Goal: Task Accomplishment & Management: Complete application form

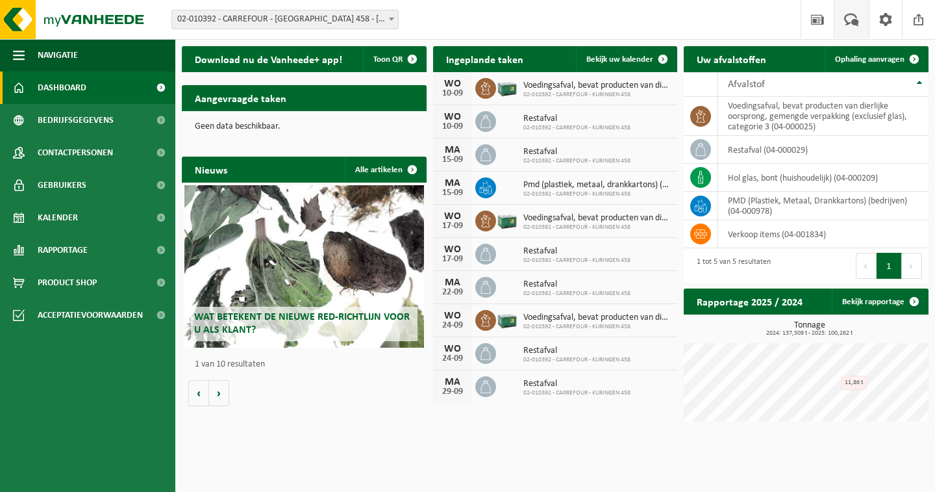
click at [852, 20] on span at bounding box center [851, 19] width 21 height 38
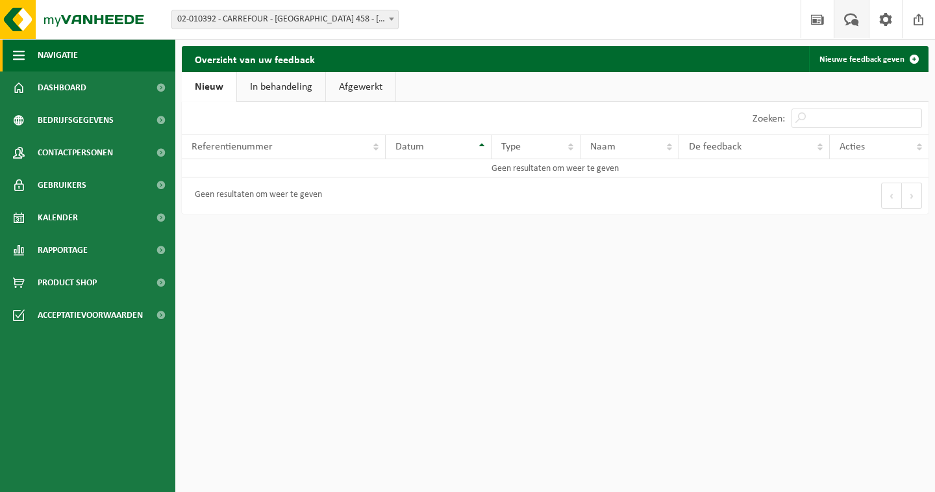
click at [64, 42] on span "Navigatie" at bounding box center [58, 55] width 40 height 32
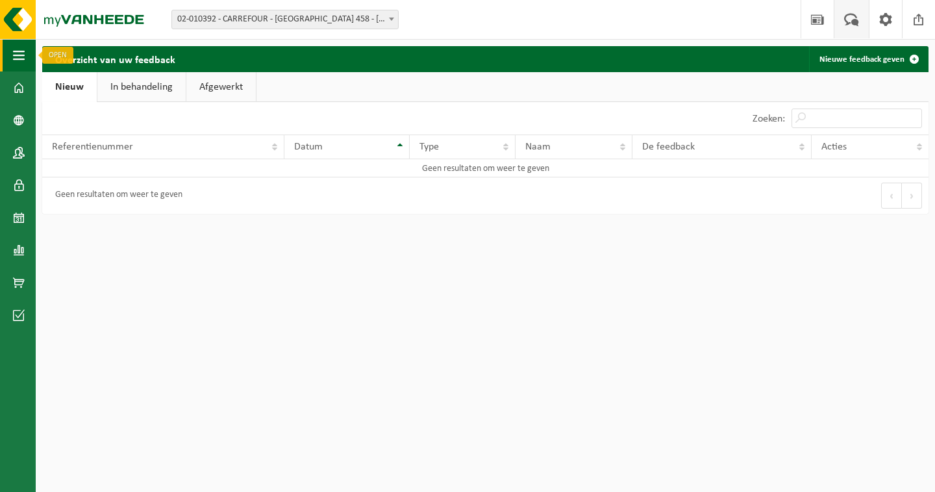
click at [31, 51] on button "Navigatie" at bounding box center [18, 55] width 36 height 32
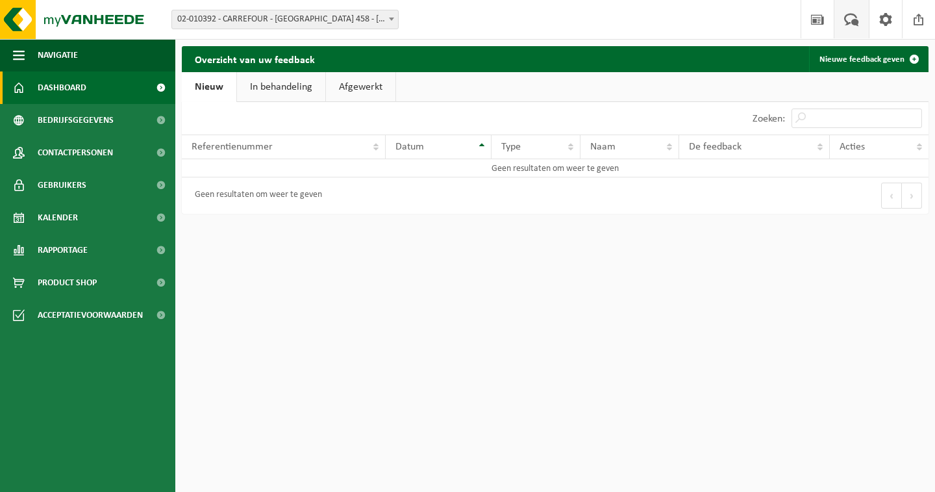
click at [74, 87] on span "Dashboard" at bounding box center [62, 87] width 49 height 32
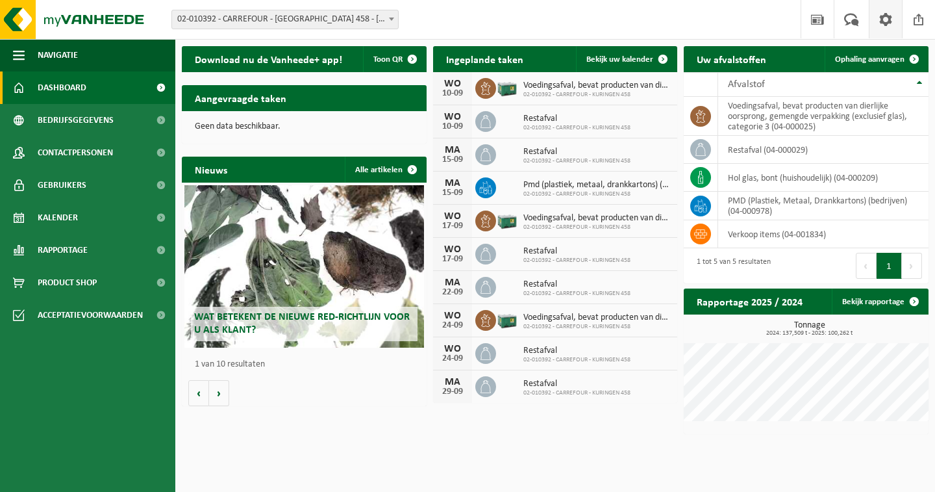
click at [891, 20] on span at bounding box center [885, 19] width 19 height 38
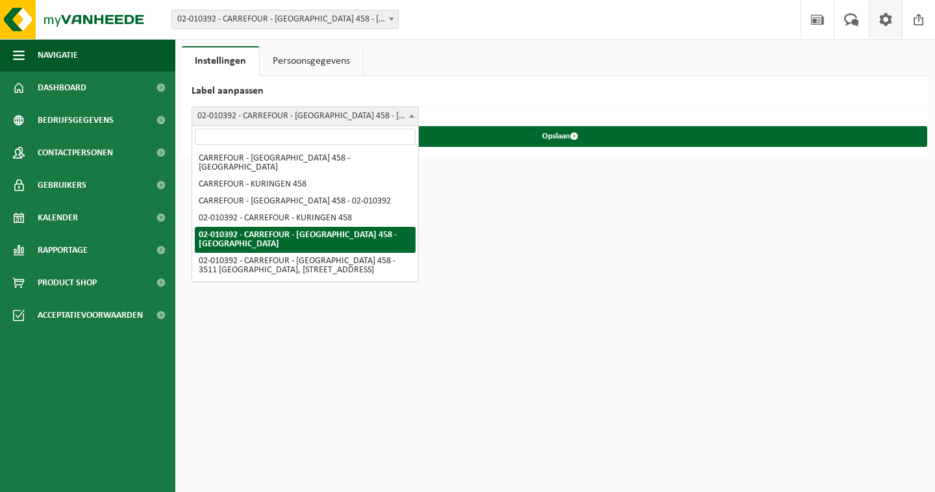
click at [386, 115] on span "02-010392 - CARREFOUR - [GEOGRAPHIC_DATA] 458 - [GEOGRAPHIC_DATA]" at bounding box center [305, 116] width 226 height 18
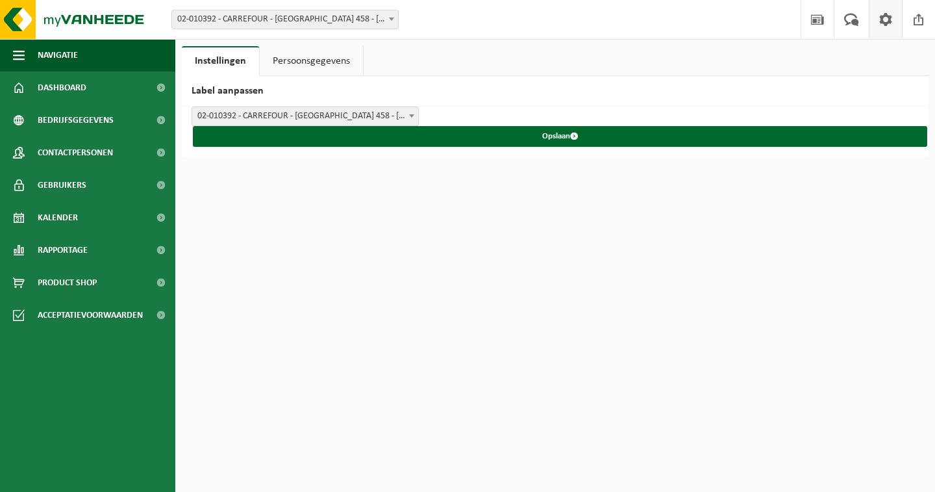
click at [518, 112] on div "CARREFOUR - KURINGEN 458 - KURINGEN CARREFOUR - KURINGEN 458 CARREFOUR - KURING…" at bounding box center [555, 132] width 747 height 50
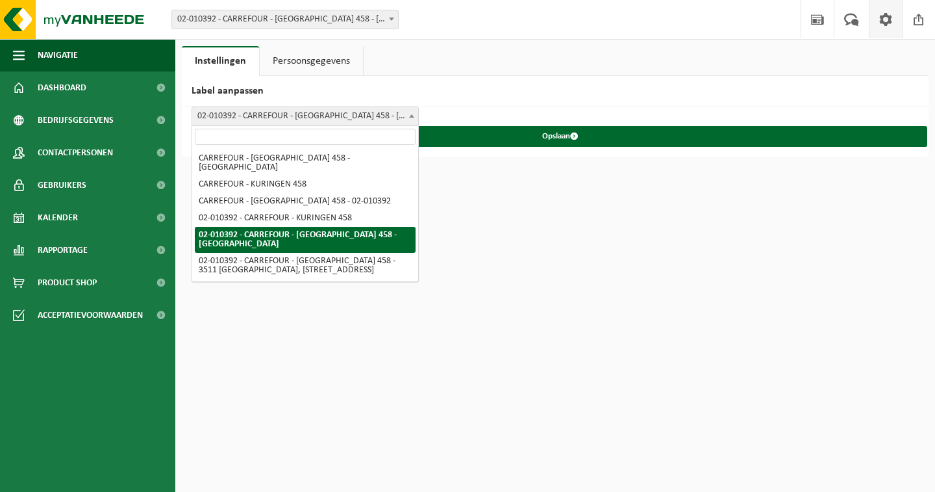
click at [243, 110] on span "02-010392 - CARREFOUR - [GEOGRAPHIC_DATA] 458 - [GEOGRAPHIC_DATA]" at bounding box center [305, 116] width 226 height 18
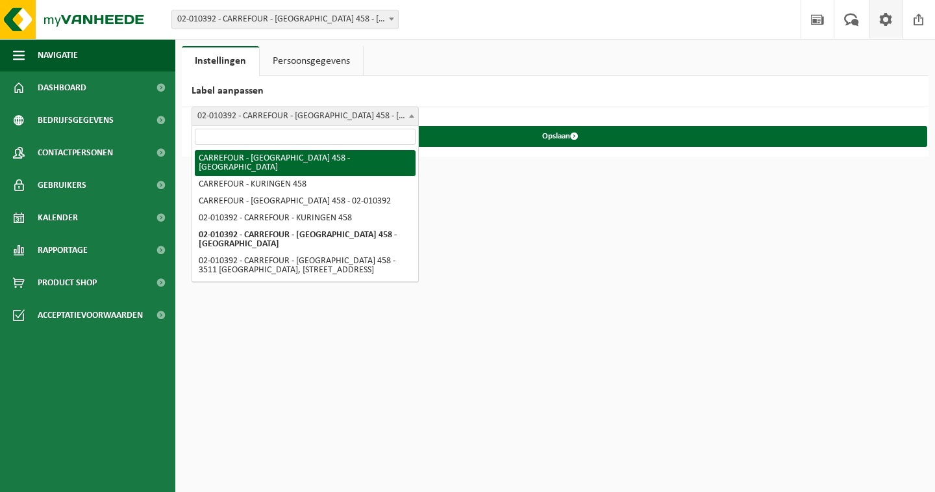
select select "0"
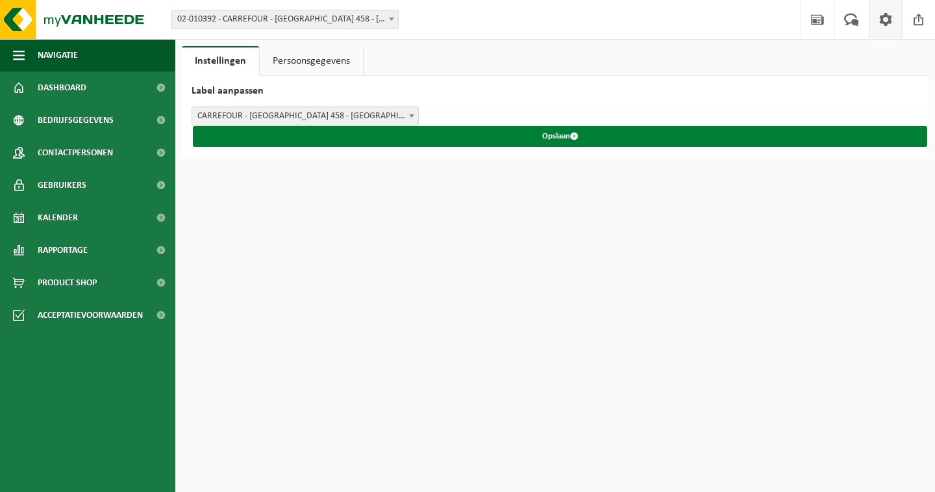
click at [349, 127] on button "Opslaan" at bounding box center [560, 136] width 735 height 21
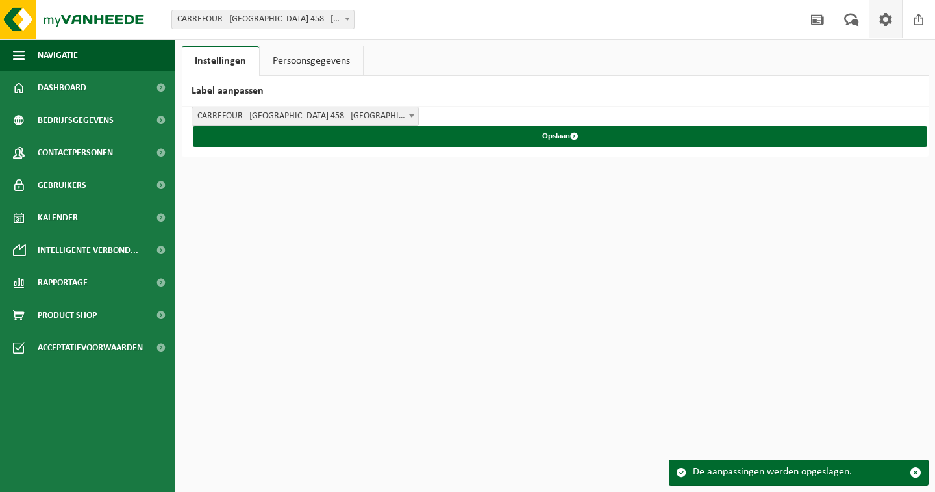
click at [354, 114] on span "CARREFOUR - KURINGEN 458 - KURINGEN" at bounding box center [305, 116] width 226 height 18
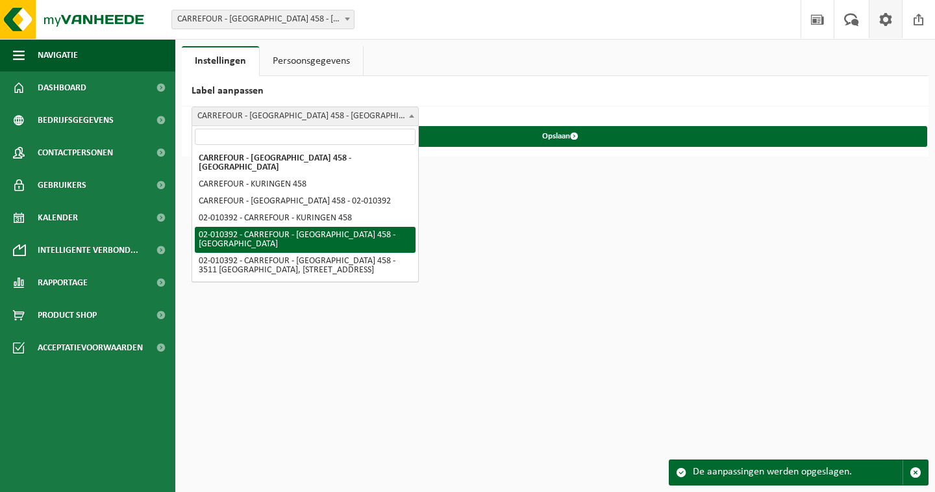
select select "4"
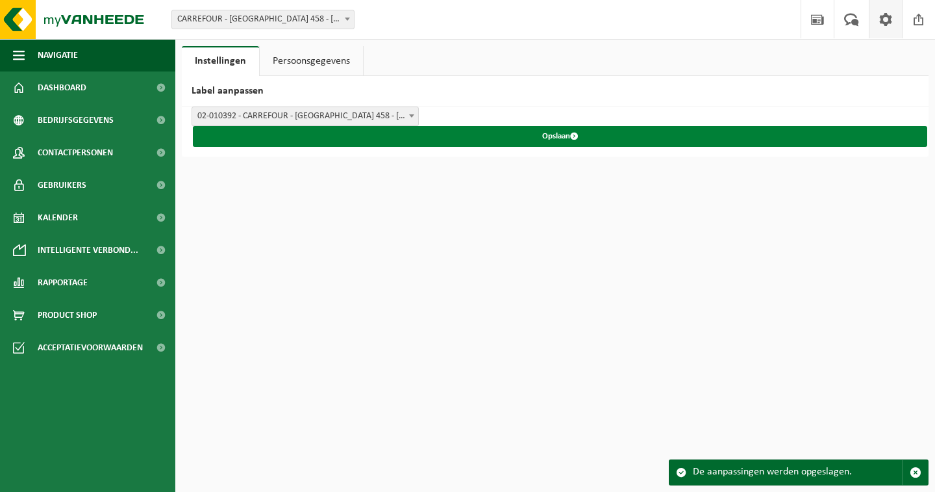
click at [461, 138] on button "Opslaan" at bounding box center [560, 136] width 735 height 21
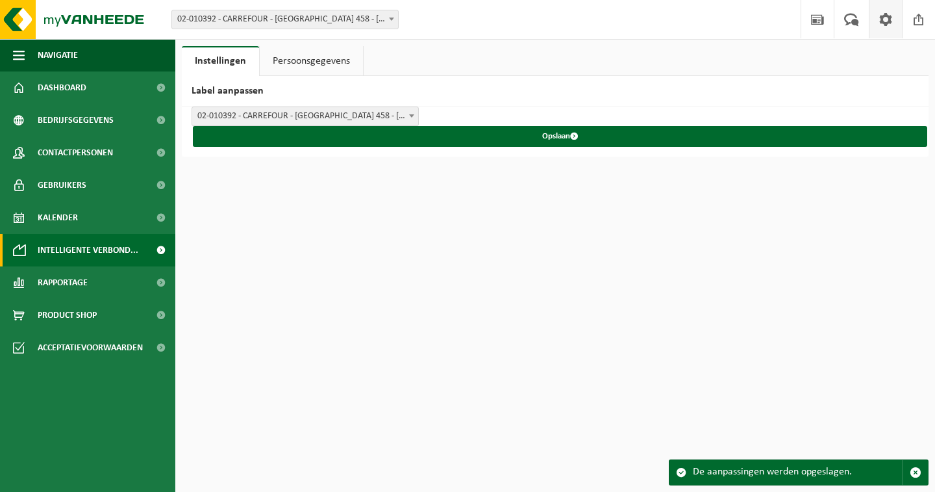
click at [115, 251] on span "Intelligente verbond..." at bounding box center [88, 250] width 101 height 32
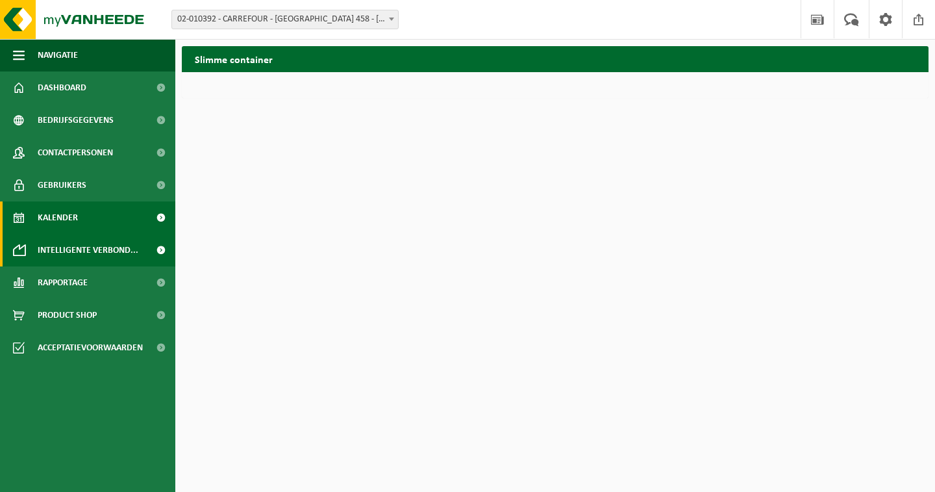
click at [82, 222] on link "Kalender" at bounding box center [87, 217] width 175 height 32
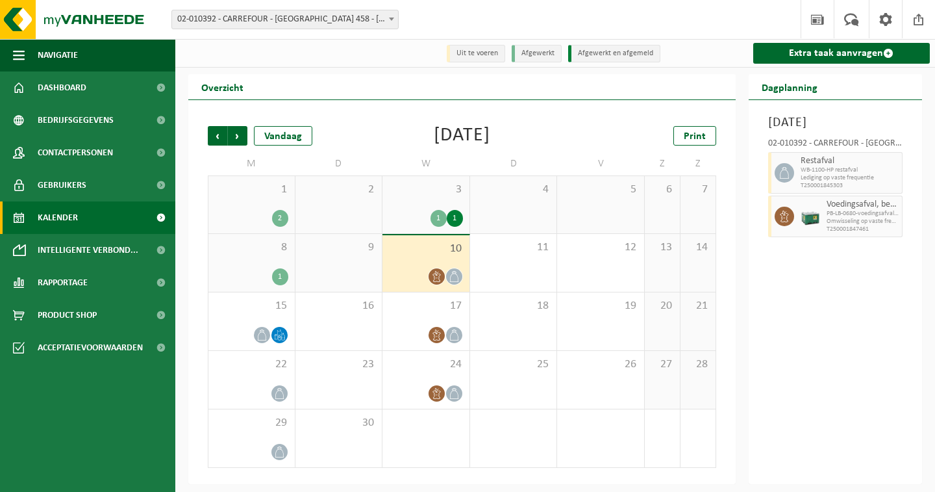
click at [404, 207] on div "3 1 1" at bounding box center [426, 204] width 87 height 57
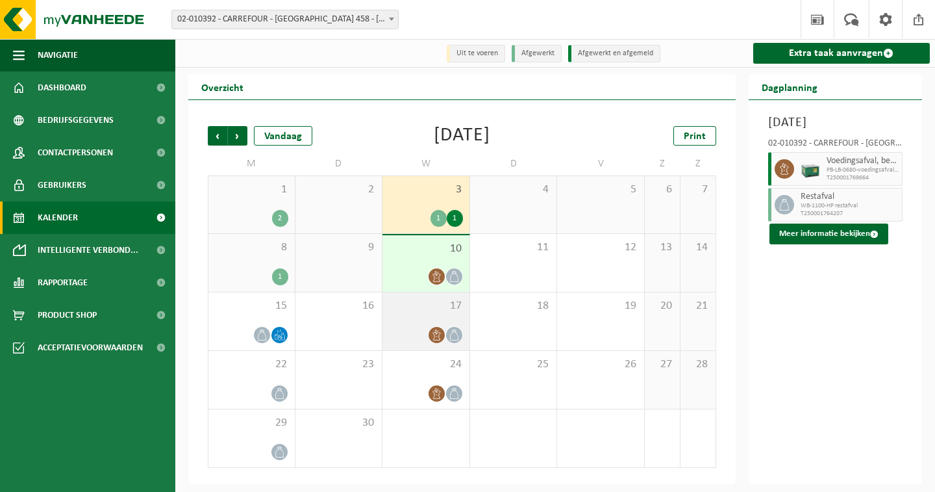
click at [399, 318] on div "17" at bounding box center [426, 321] width 87 height 58
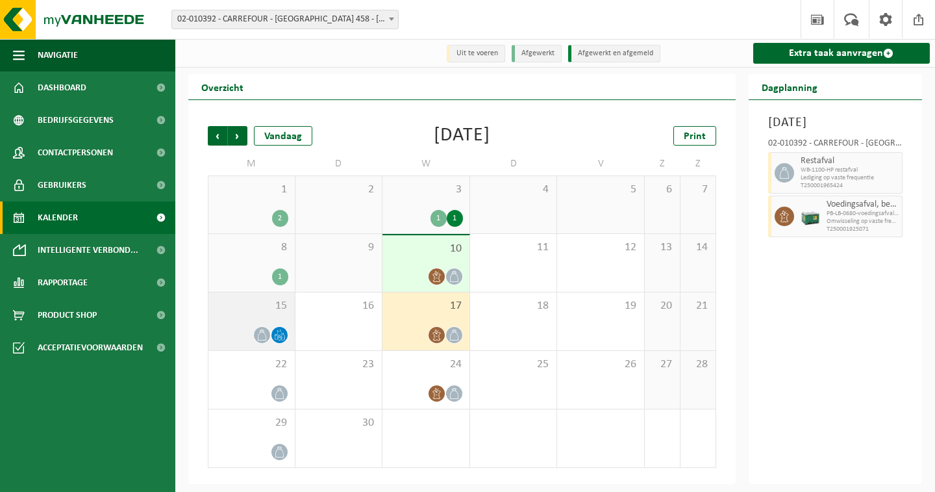
click at [262, 315] on div "15" at bounding box center [251, 321] width 86 height 58
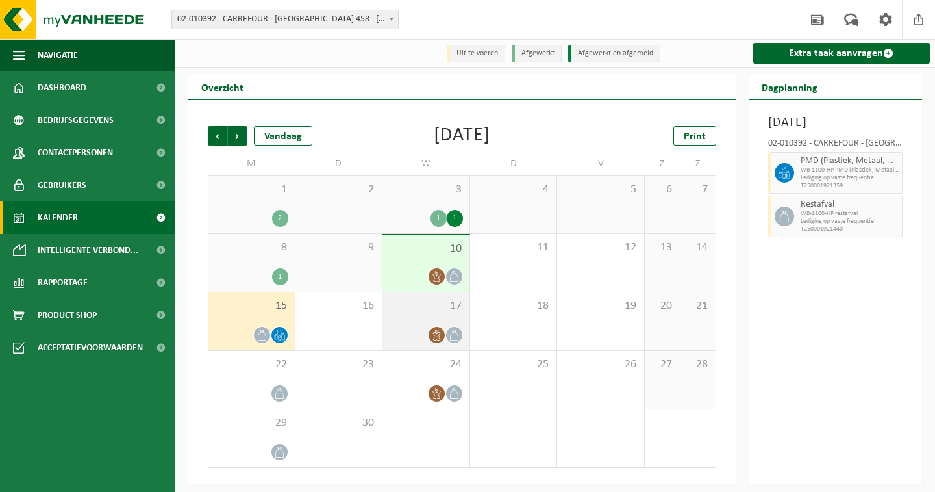
click at [423, 309] on span "17" at bounding box center [426, 306] width 74 height 14
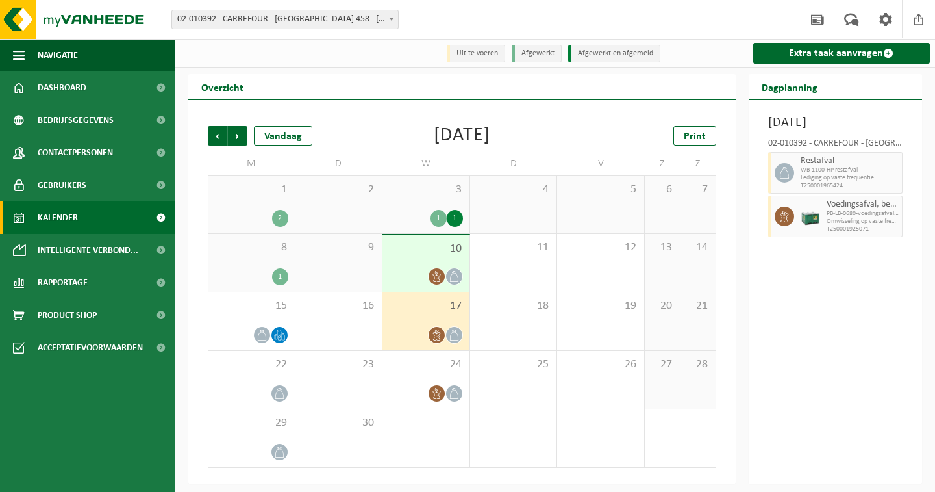
click at [241, 257] on div "8 1" at bounding box center [251, 263] width 86 height 58
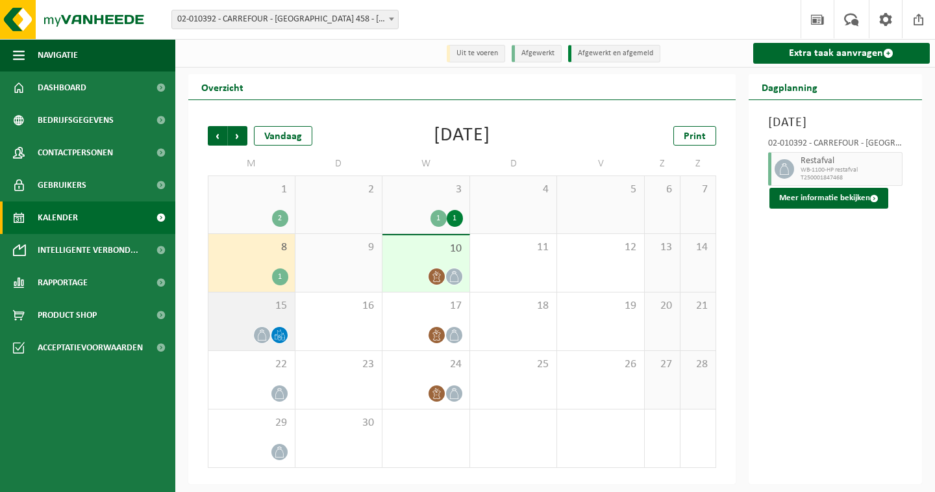
click at [253, 307] on span "15" at bounding box center [251, 306] width 73 height 14
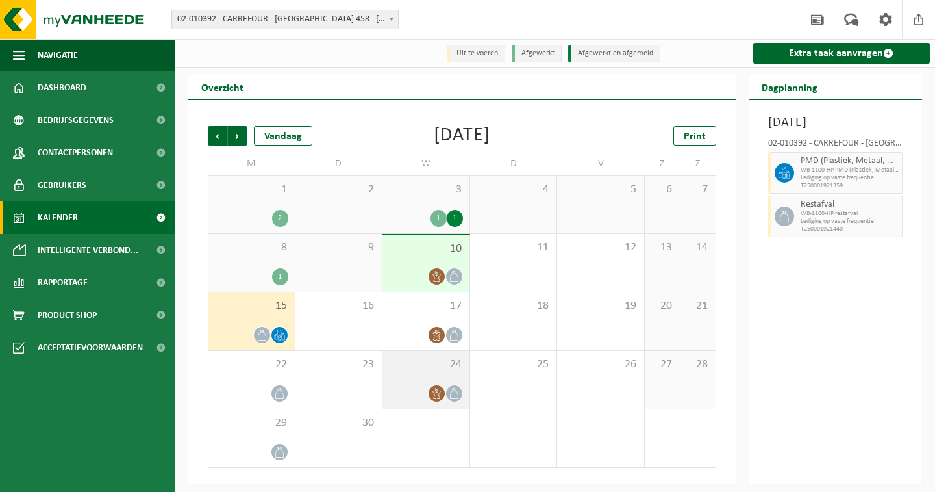
click at [444, 382] on div "24" at bounding box center [426, 380] width 87 height 58
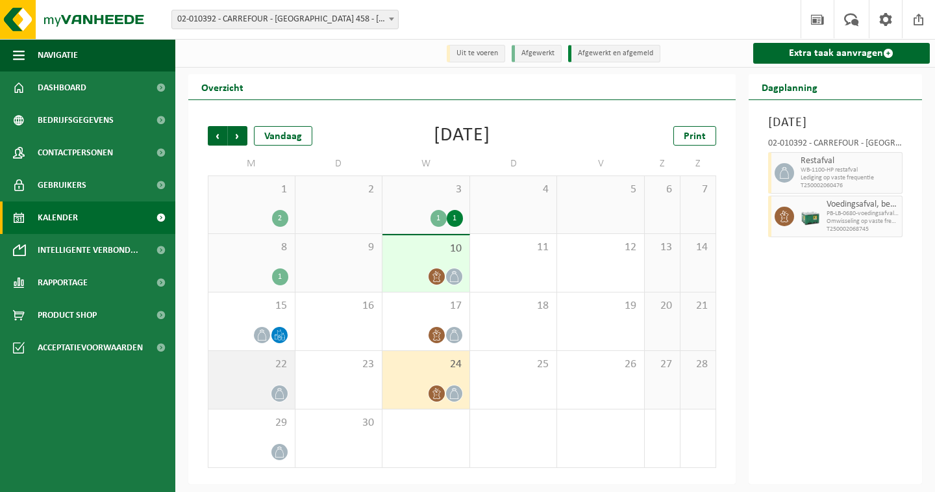
click at [225, 376] on div "22" at bounding box center [251, 380] width 86 height 58
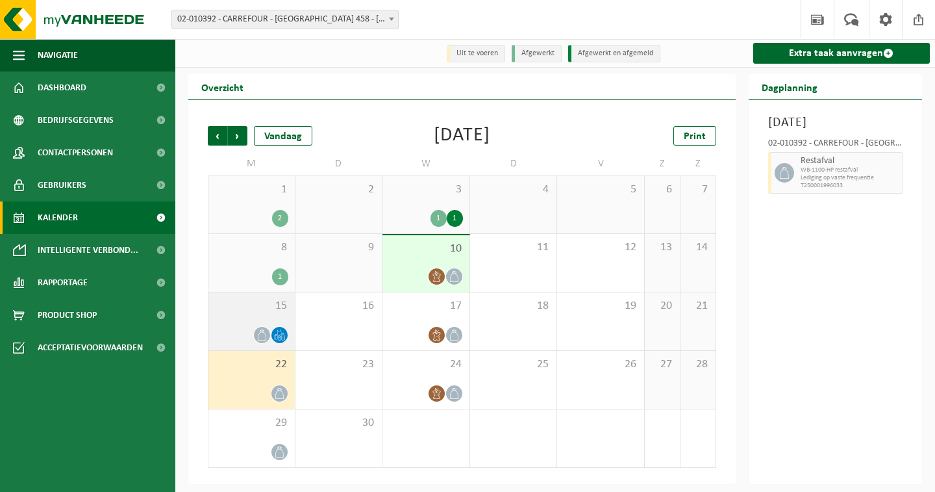
click at [244, 327] on div at bounding box center [251, 335] width 73 height 18
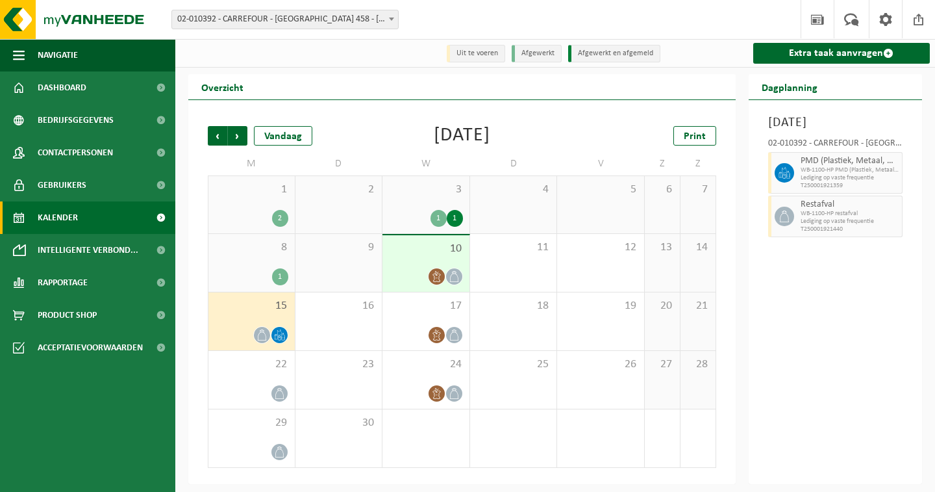
click at [251, 257] on div "8 1" at bounding box center [251, 263] width 86 height 58
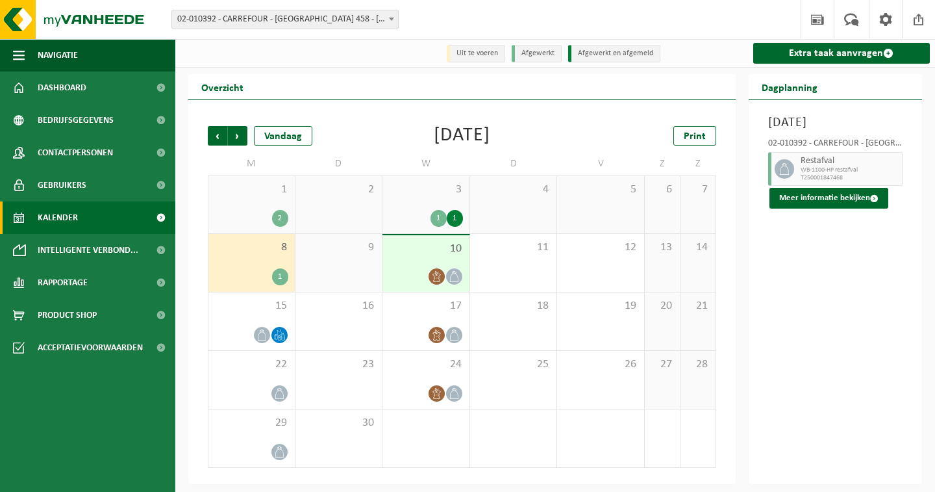
click at [260, 201] on div "1 2" at bounding box center [251, 204] width 86 height 57
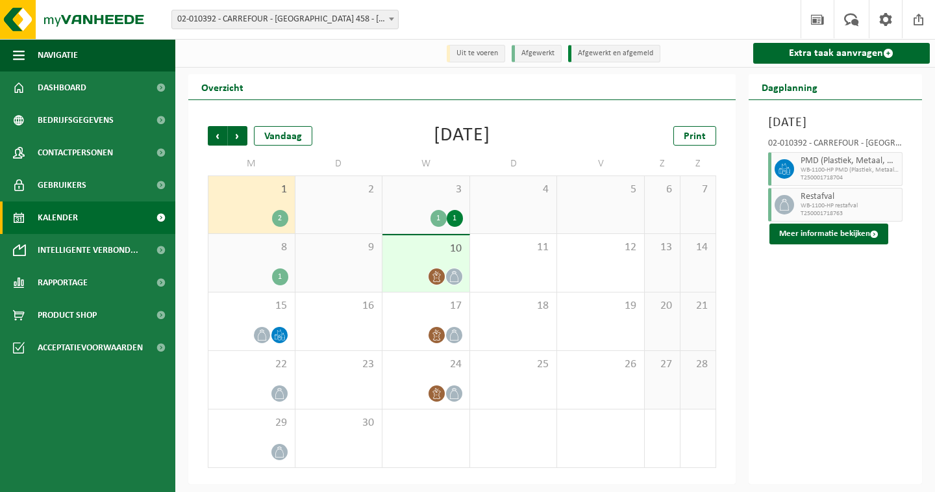
click at [258, 263] on div "8 1" at bounding box center [251, 263] width 86 height 58
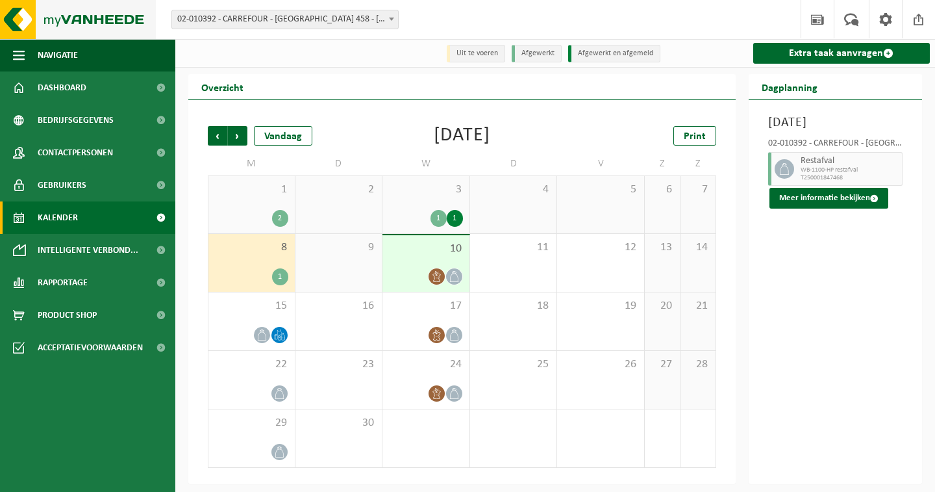
click at [107, 18] on img at bounding box center [78, 19] width 156 height 39
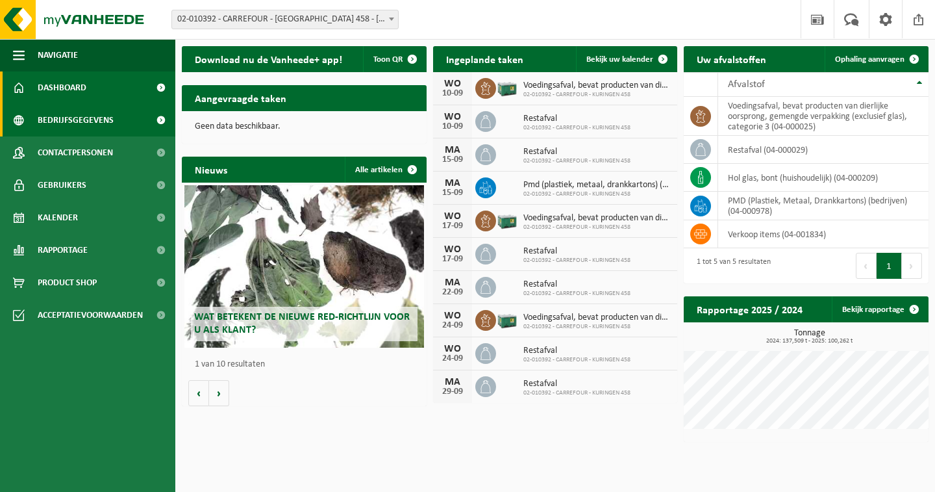
click at [79, 116] on span "Bedrijfsgegevens" at bounding box center [76, 120] width 76 height 32
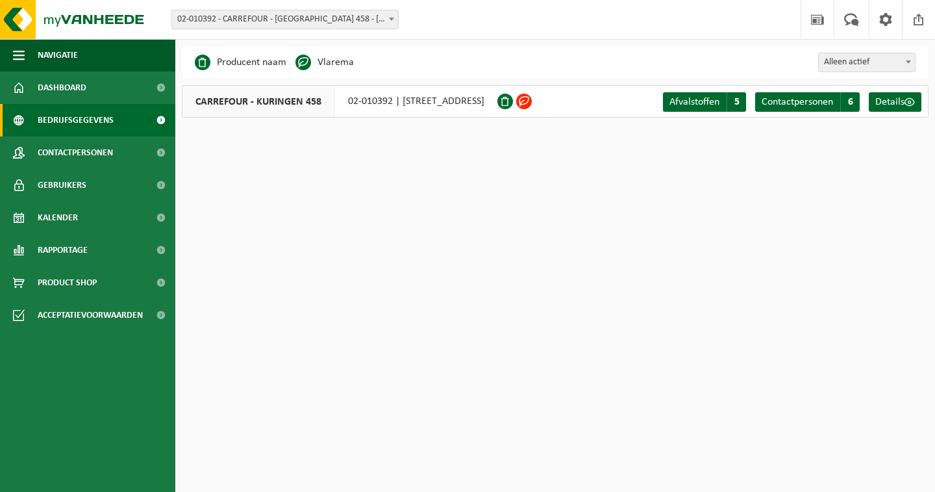
click at [320, 229] on html "Vestiging: 02-010392 - CARREFOUR - KURINGEN 458 - KURINGEN 02-010392 - CARREFOU…" at bounding box center [467, 246] width 935 height 492
click at [57, 221] on span "Kalender" at bounding box center [58, 217] width 40 height 32
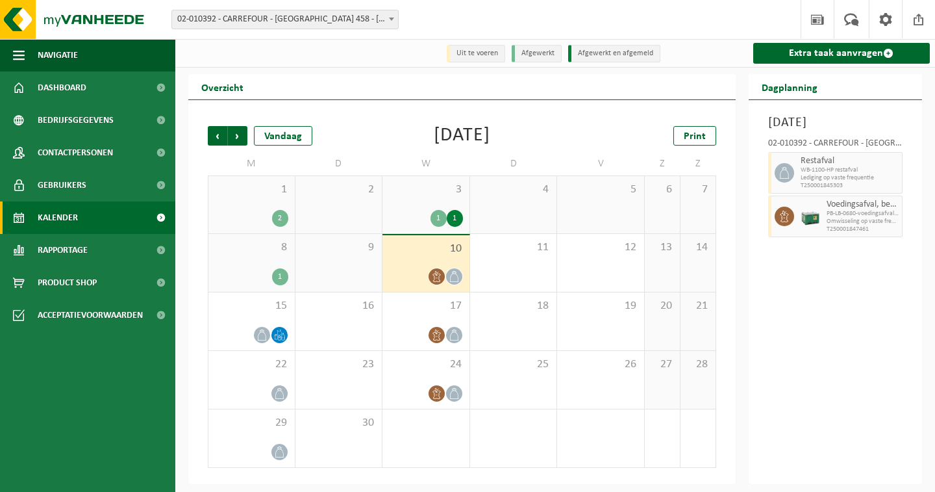
click at [282, 257] on div "8 1" at bounding box center [251, 263] width 86 height 58
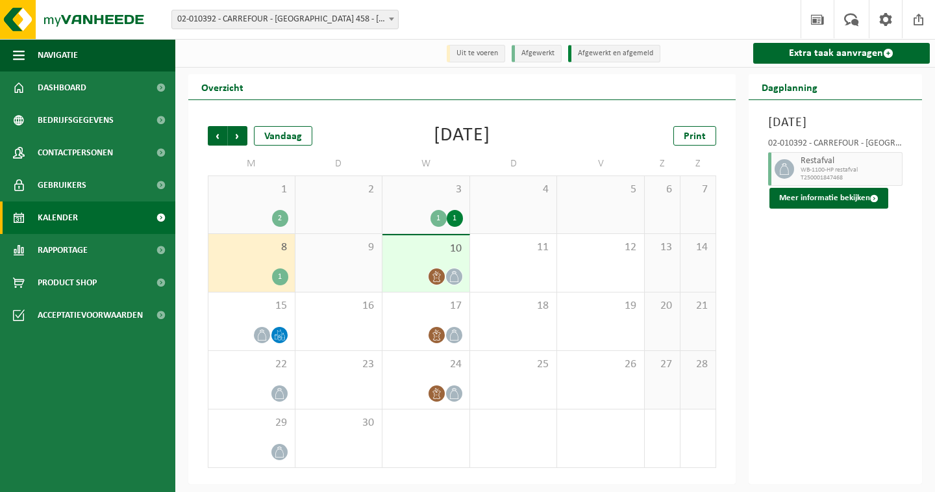
click at [433, 253] on span "10" at bounding box center [426, 249] width 74 height 14
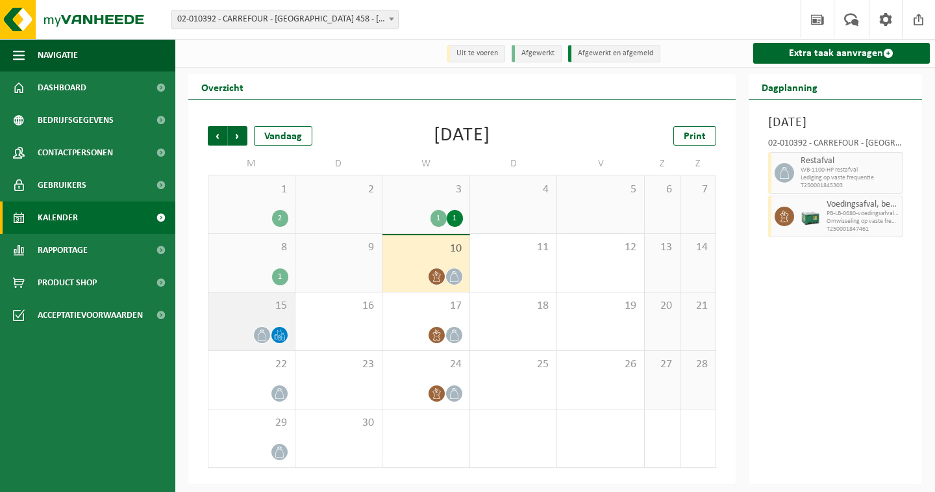
click at [238, 303] on span "15" at bounding box center [251, 306] width 73 height 14
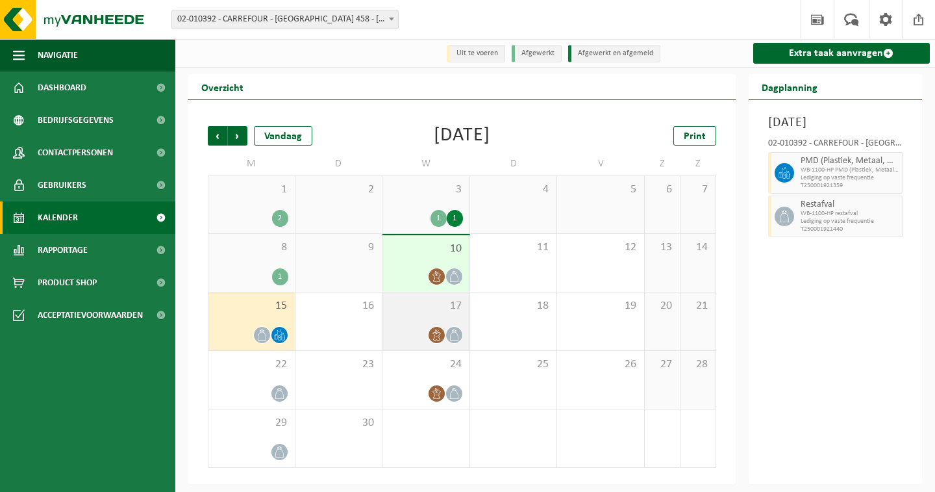
click at [432, 301] on span "17" at bounding box center [426, 306] width 74 height 14
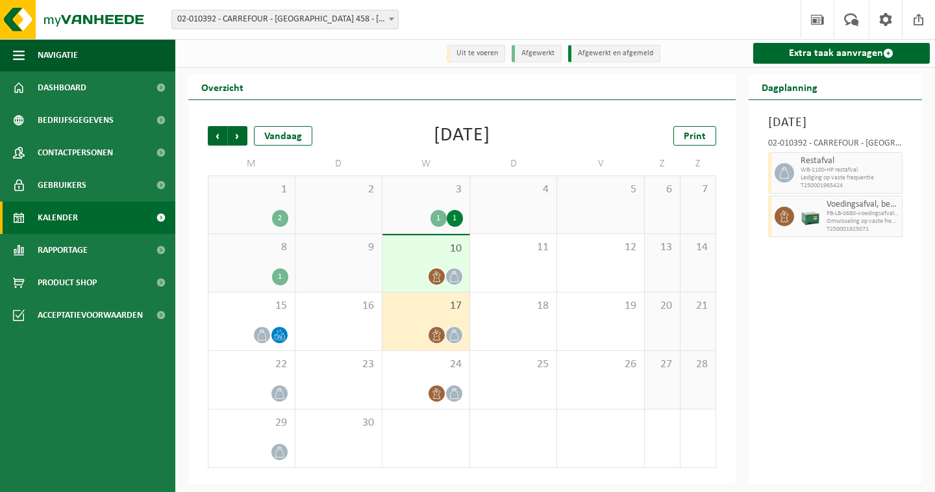
click at [417, 250] on span "10" at bounding box center [426, 249] width 74 height 14
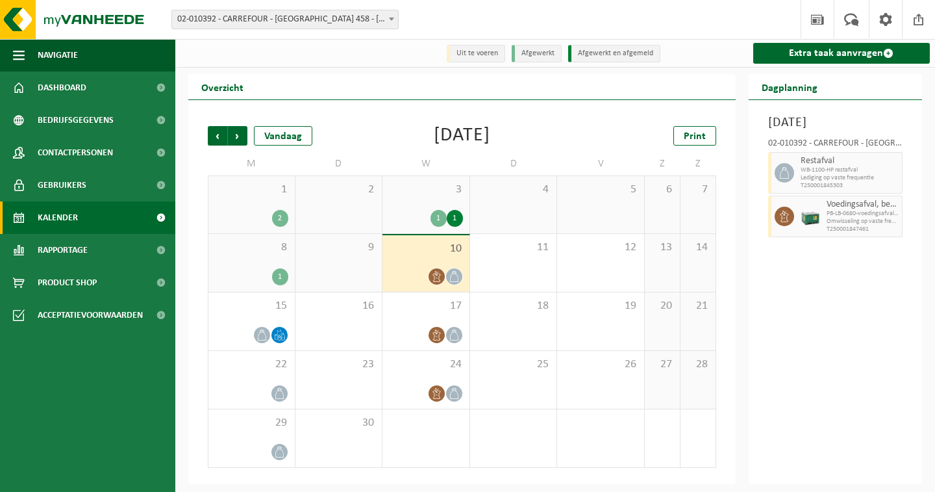
click at [244, 257] on div "8 1" at bounding box center [251, 263] width 86 height 58
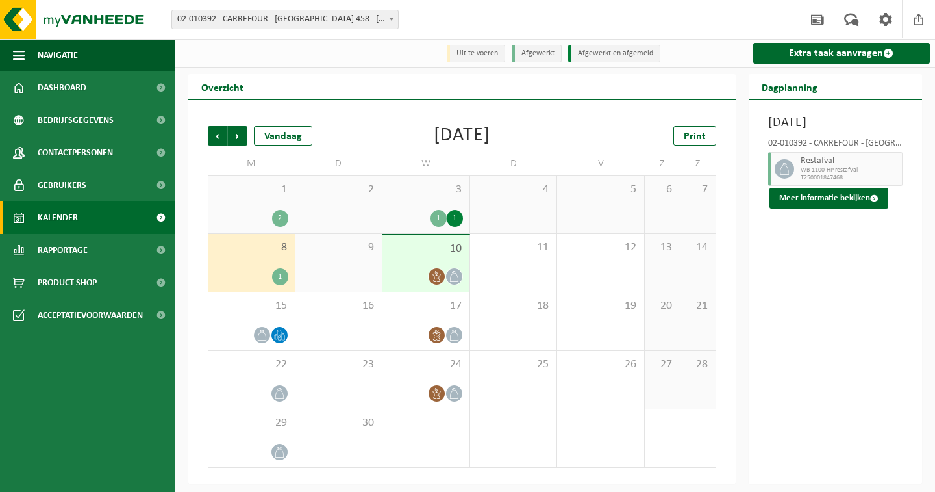
click at [529, 84] on div "Overzicht" at bounding box center [461, 87] width 547 height 26
click at [94, 248] on link "Rapportage" at bounding box center [87, 250] width 175 height 32
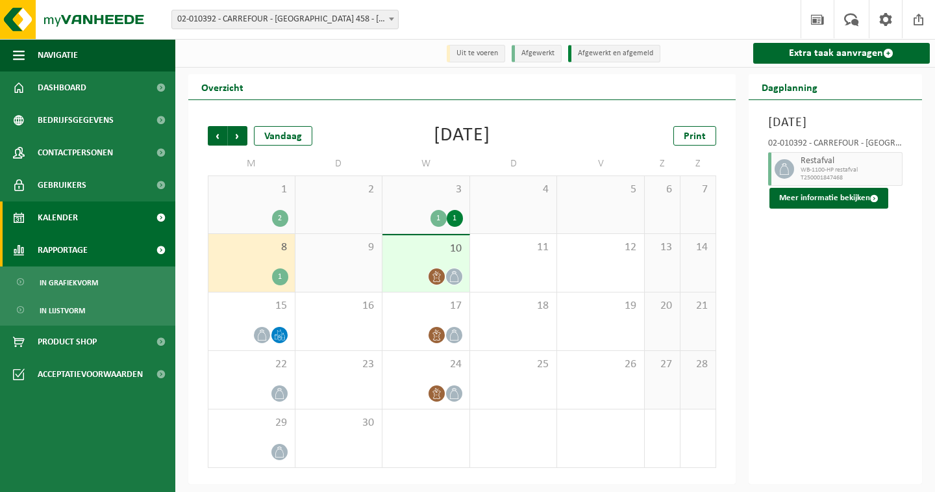
click at [94, 248] on link "Rapportage" at bounding box center [87, 250] width 175 height 32
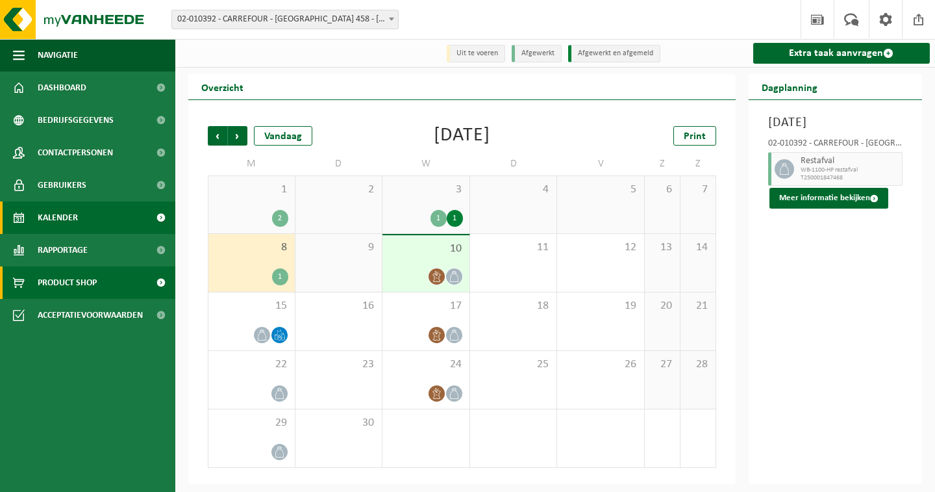
click at [90, 273] on span "Product Shop" at bounding box center [67, 282] width 59 height 32
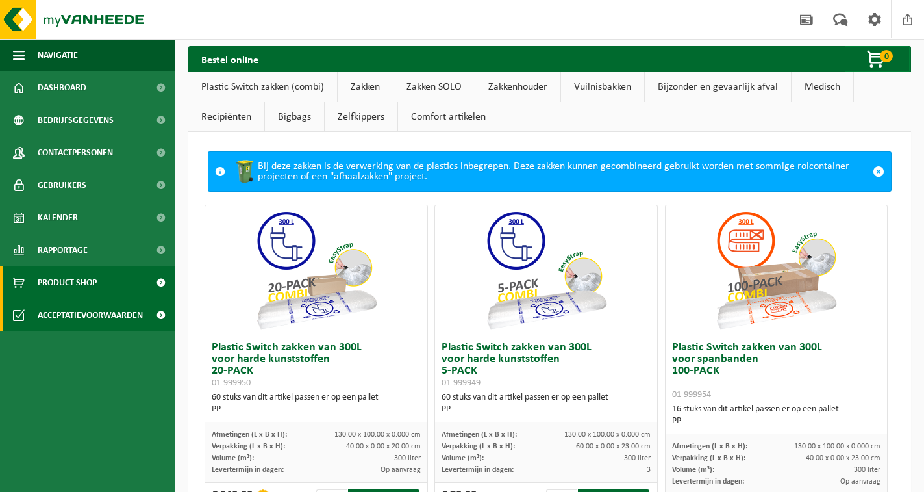
click at [95, 319] on span "Acceptatievoorwaarden" at bounding box center [90, 315] width 105 height 32
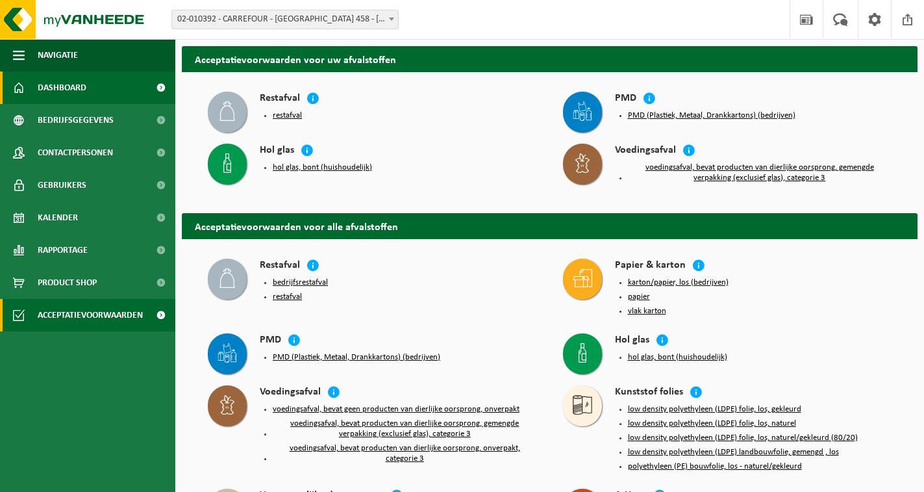
click at [54, 79] on span "Dashboard" at bounding box center [62, 87] width 49 height 32
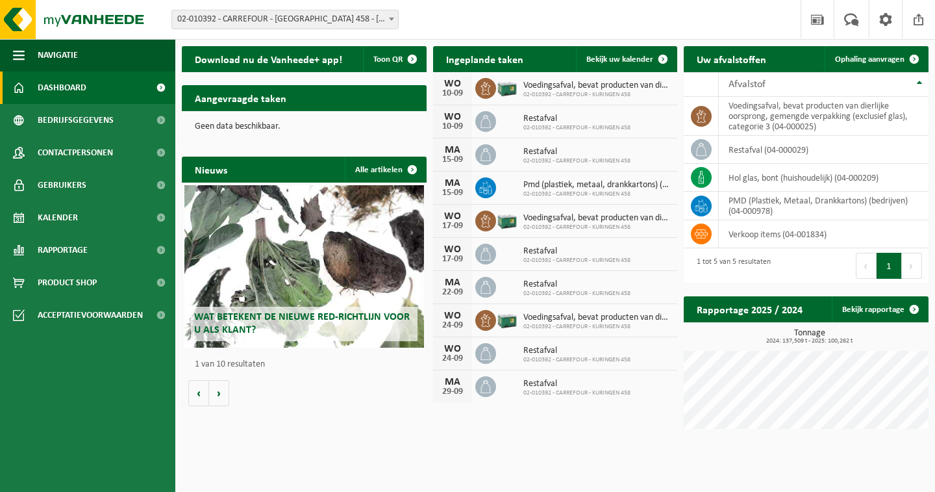
click at [525, 18] on div "Vestiging: 02-010392 - CARREFOUR - [GEOGRAPHIC_DATA] 458 - [GEOGRAPHIC_DATA] 02…" at bounding box center [467, 20] width 935 height 40
click at [528, 18] on div "Vestiging: 02-010392 - CARREFOUR - [GEOGRAPHIC_DATA] 458 - [GEOGRAPHIC_DATA] 02…" at bounding box center [467, 20] width 935 height 40
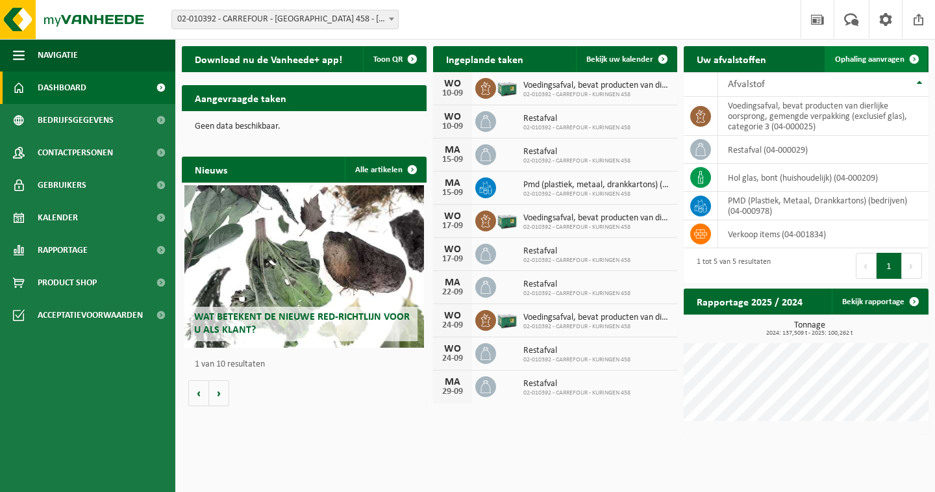
click at [876, 52] on link "Ophaling aanvragen" at bounding box center [876, 59] width 103 height 26
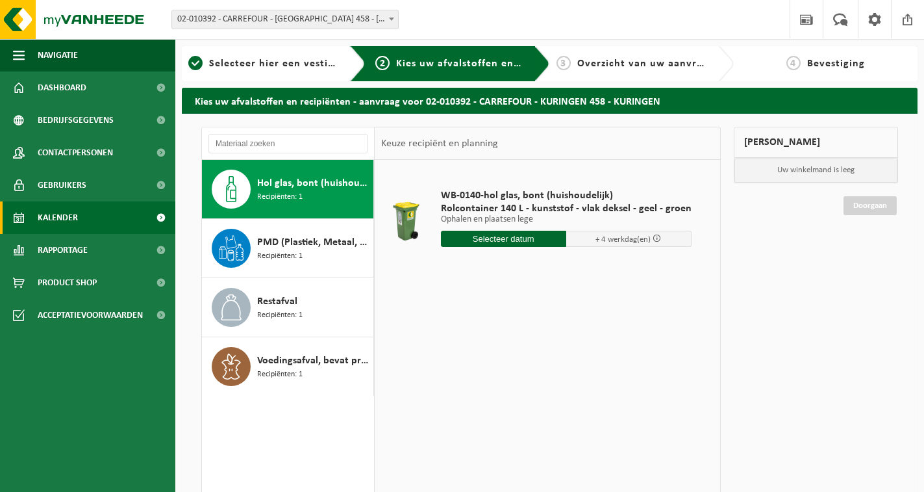
click at [71, 219] on span "Kalender" at bounding box center [58, 217] width 40 height 32
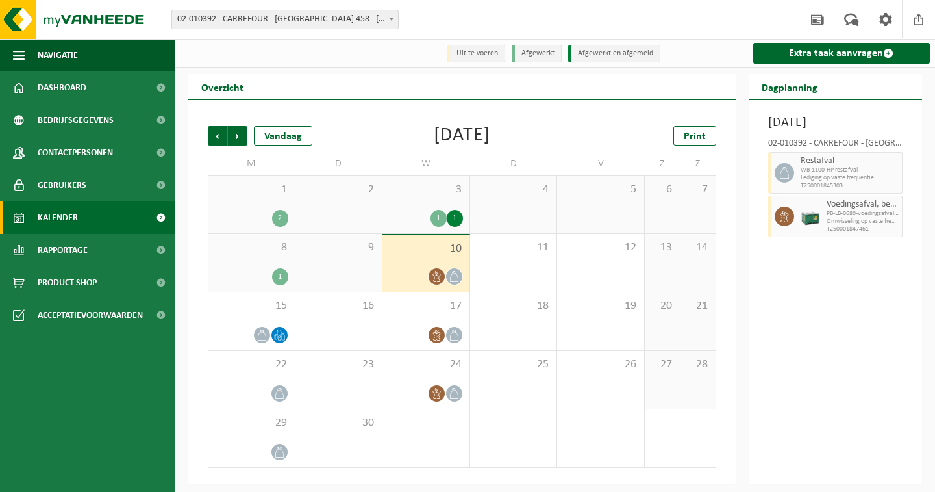
click at [430, 220] on div "1 1" at bounding box center [426, 218] width 74 height 17
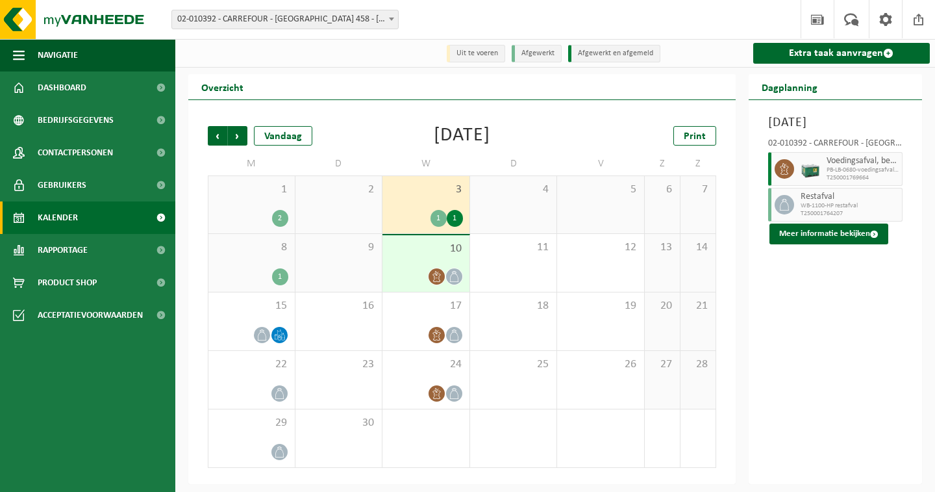
click at [430, 266] on div "10" at bounding box center [426, 263] width 87 height 57
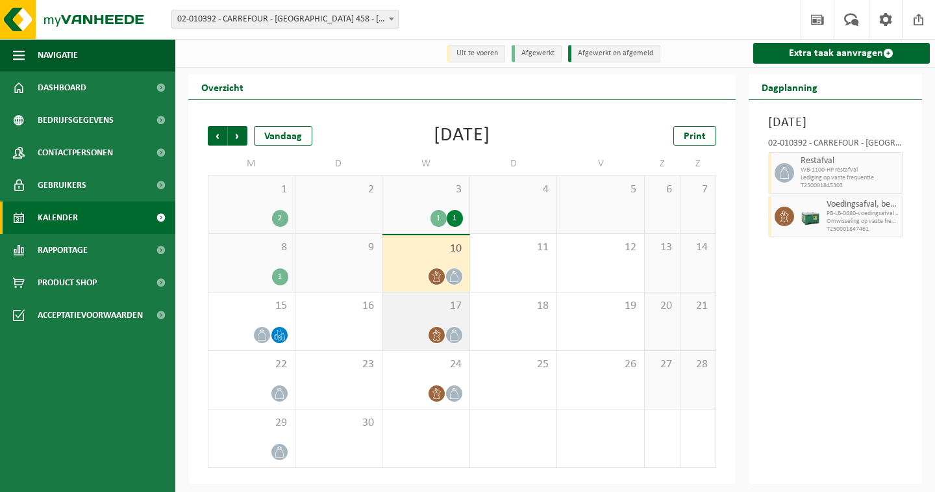
click at [425, 310] on span "17" at bounding box center [426, 306] width 74 height 14
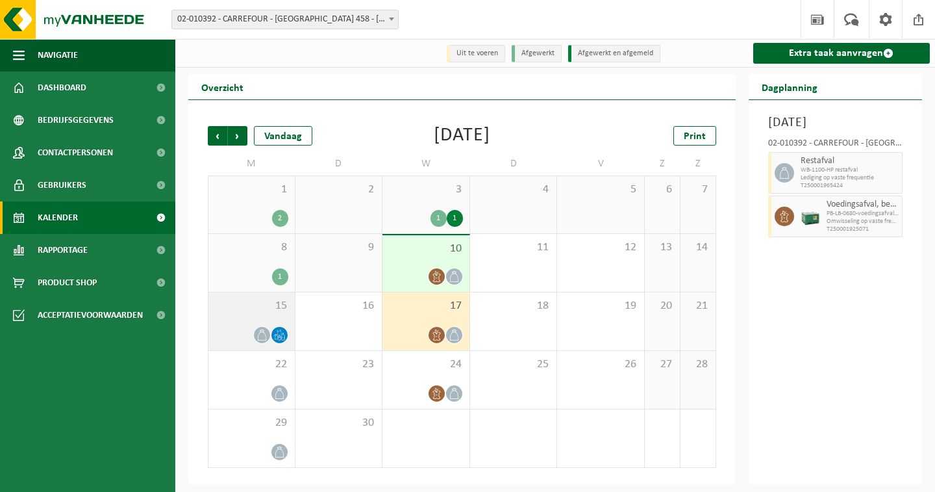
click at [273, 317] on div "15" at bounding box center [251, 321] width 86 height 58
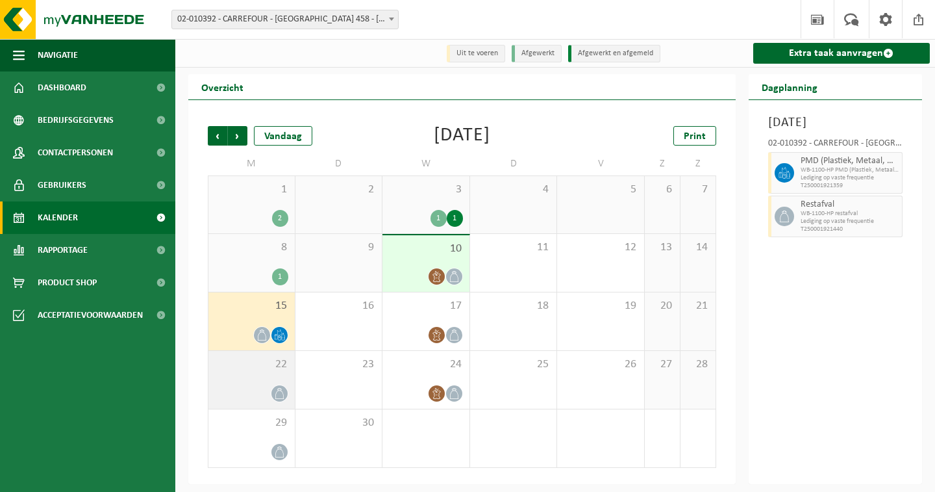
click at [273, 375] on div "22" at bounding box center [251, 380] width 86 height 58
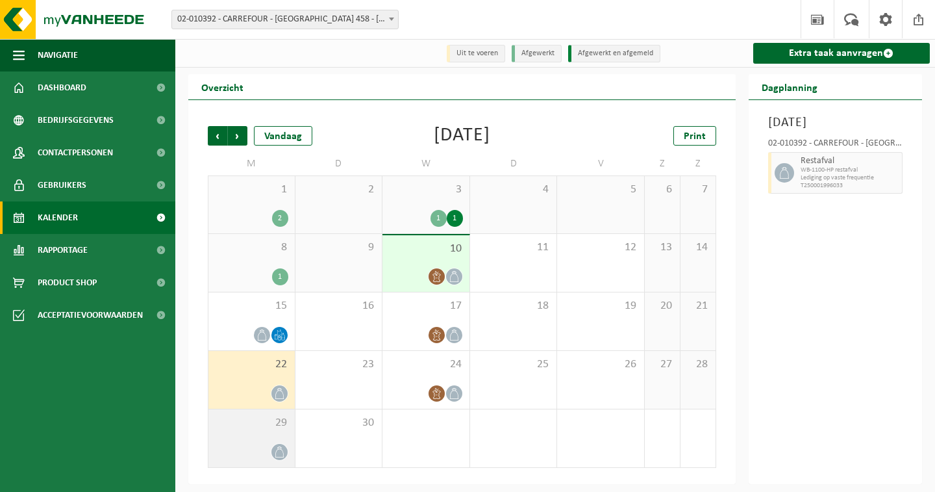
click at [267, 430] on span "29" at bounding box center [251, 423] width 73 height 14
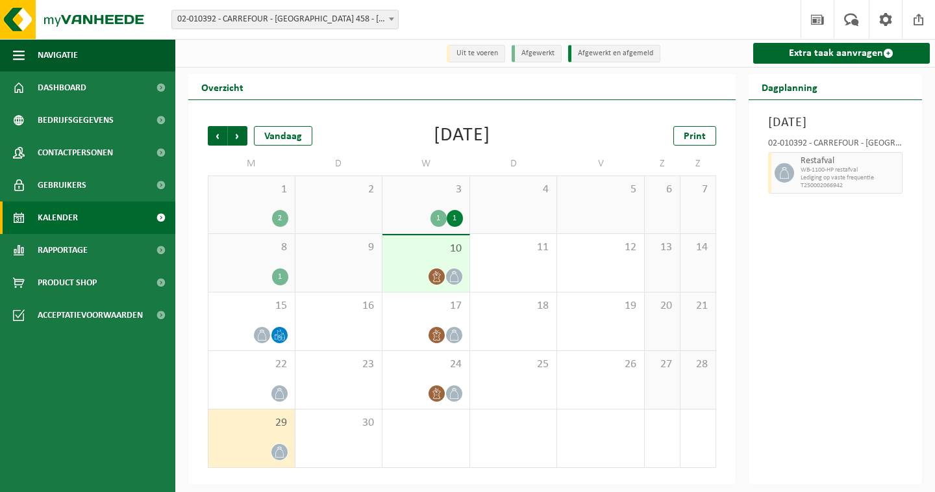
click at [264, 261] on div "8 1" at bounding box center [251, 263] width 86 height 58
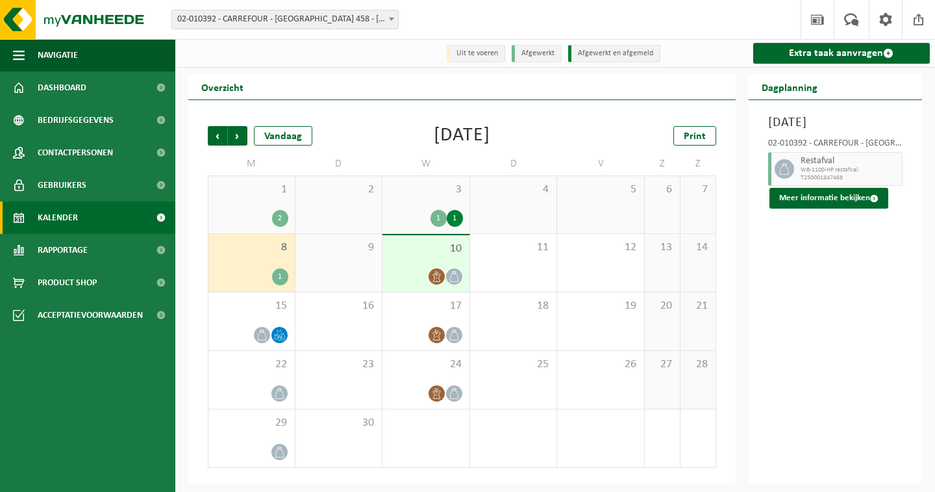
click at [263, 205] on div "1 2" at bounding box center [251, 204] width 86 height 57
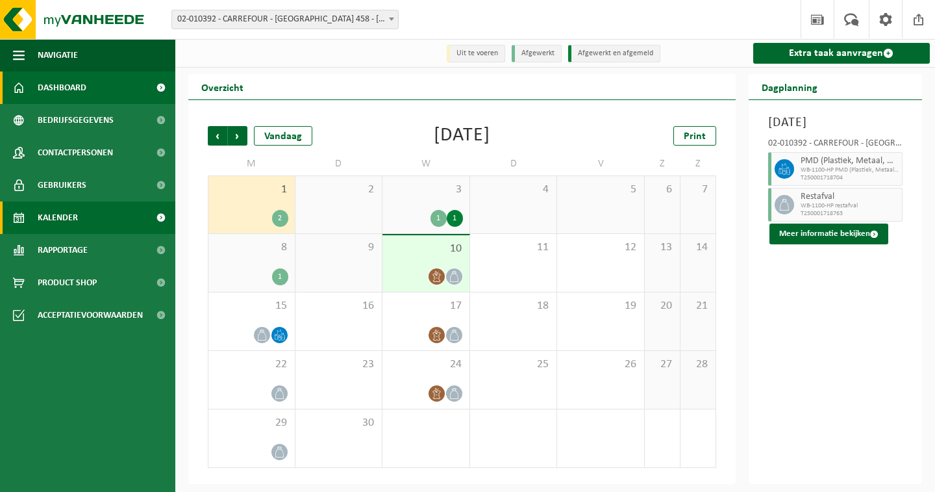
click at [60, 83] on span "Dashboard" at bounding box center [62, 87] width 49 height 32
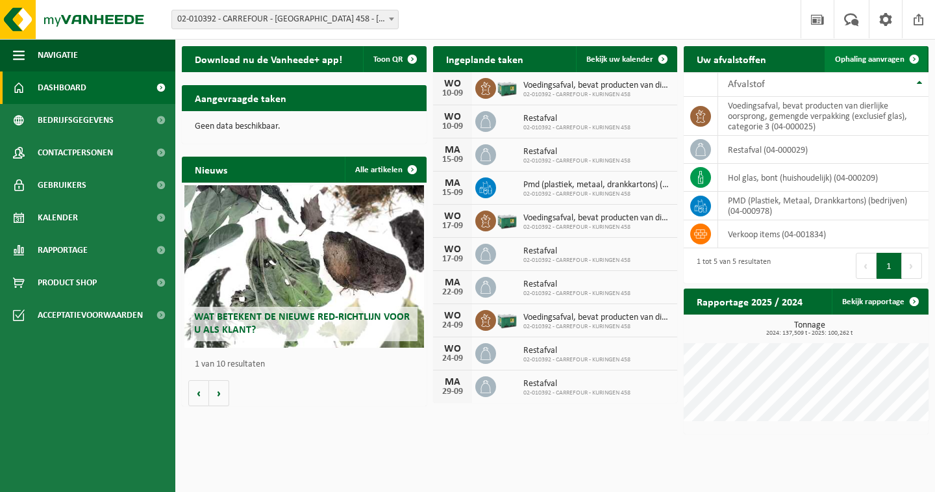
click at [859, 60] on span "Ophaling aanvragen" at bounding box center [869, 59] width 69 height 8
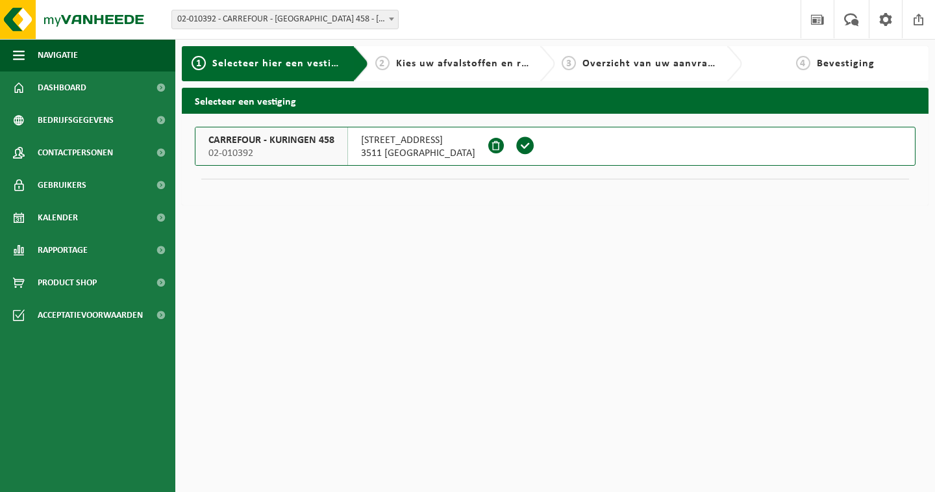
click at [520, 149] on span at bounding box center [525, 145] width 19 height 19
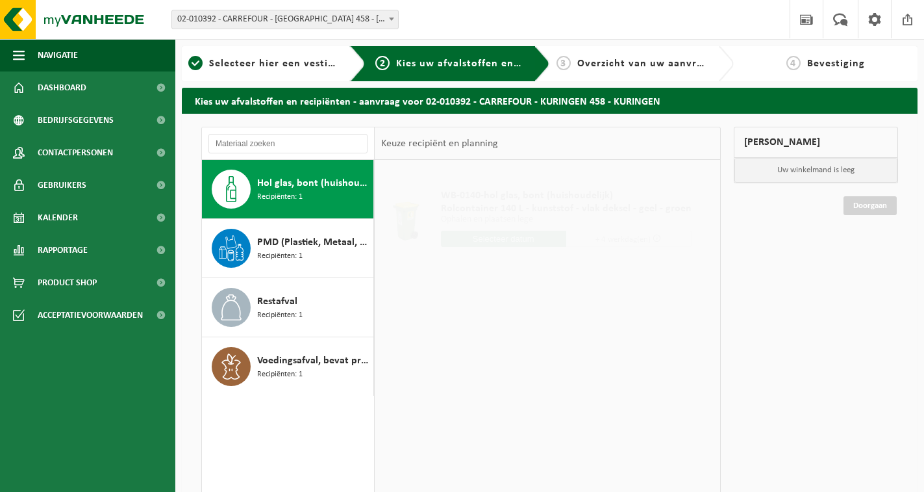
click at [296, 184] on span "Hol glas, bont (huishoudelijk)" at bounding box center [313, 183] width 113 height 16
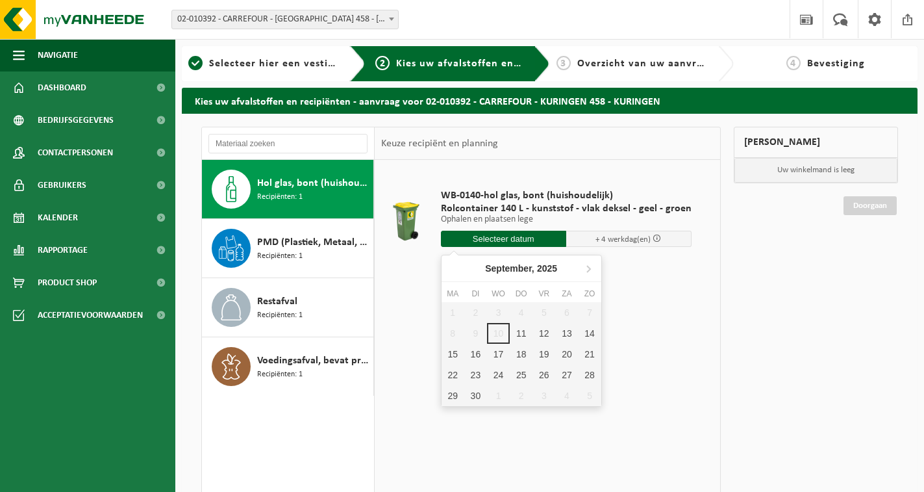
click at [509, 240] on input "text" at bounding box center [503, 239] width 125 height 16
click at [518, 336] on div "11" at bounding box center [521, 333] width 23 height 21
type input "Van 2025-09-11"
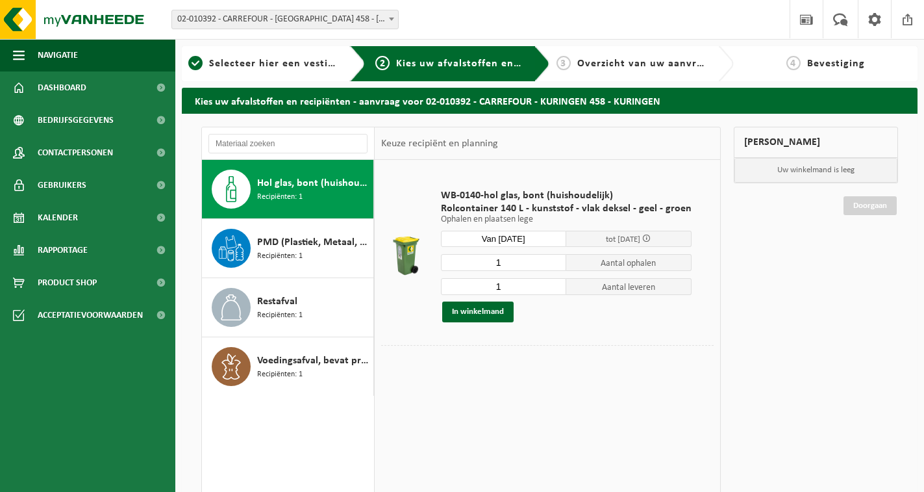
click at [561, 323] on div "WB-0140-hol glas, bont (huishoudelijk) Rolcontainer 140 L - kunststof - vlak de…" at bounding box center [566, 255] width 264 height 159
click at [564, 325] on div "WB-0140-hol glas, bont (huishoudelijk) Rolcontainer 140 L - kunststof - vlak de…" at bounding box center [566, 255] width 264 height 159
click at [564, 310] on div "In winkelmand" at bounding box center [566, 311] width 251 height 21
click at [547, 170] on td "WB-0140-hol glas, bont (huishoudelijk) Rolcontainer 140 L - kunststof - vlak de…" at bounding box center [572, 255] width 283 height 179
click at [554, 174] on td "WB-0140-hol glas, bont (huishoudelijk) Rolcontainer 140 L - kunststof - vlak de…" at bounding box center [572, 255] width 283 height 179
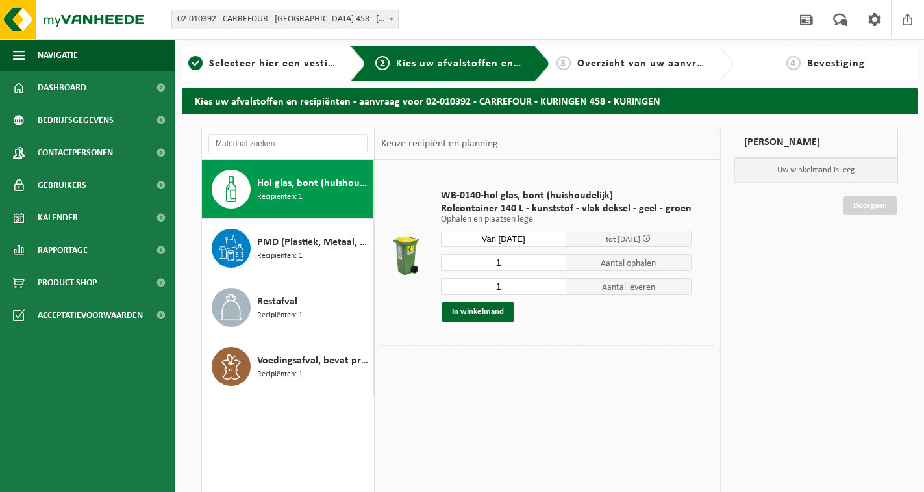
click at [523, 286] on input "1" at bounding box center [503, 286] width 125 height 17
click at [566, 303] on div "In winkelmand" at bounding box center [566, 311] width 251 height 21
click at [553, 284] on input "2" at bounding box center [503, 286] width 125 height 17
click at [566, 312] on div "In winkelmand" at bounding box center [566, 311] width 251 height 21
click at [690, 240] on td "WB-0140-hol glas, bont (huishoudelijk) Rolcontainer 140 L - kunststof - vlak de…" at bounding box center [572, 255] width 283 height 179
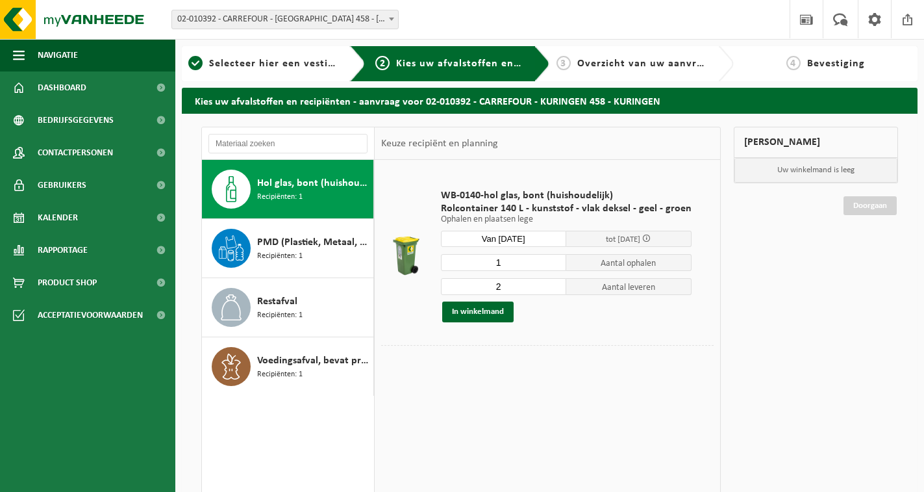
click at [692, 240] on td "WB-0140-hol glas, bont (huishoudelijk) Rolcontainer 140 L - kunststof - vlak de…" at bounding box center [572, 255] width 283 height 179
type input "1"
click at [553, 290] on input "1" at bounding box center [503, 286] width 125 height 17
click at [556, 316] on div "In winkelmand" at bounding box center [566, 311] width 251 height 21
click at [535, 310] on div "In winkelmand" at bounding box center [566, 311] width 251 height 21
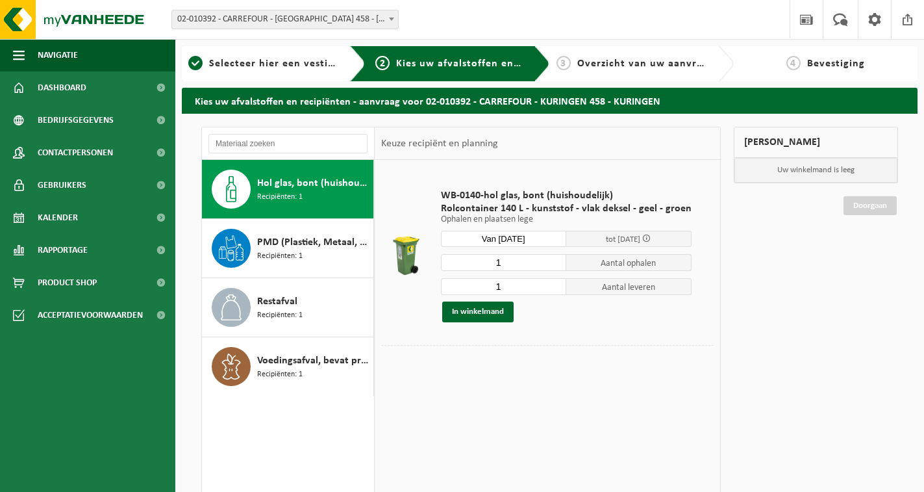
click at [564, 307] on div "In winkelmand" at bounding box center [566, 311] width 251 height 21
click at [488, 309] on button "In winkelmand" at bounding box center [477, 311] width 71 height 21
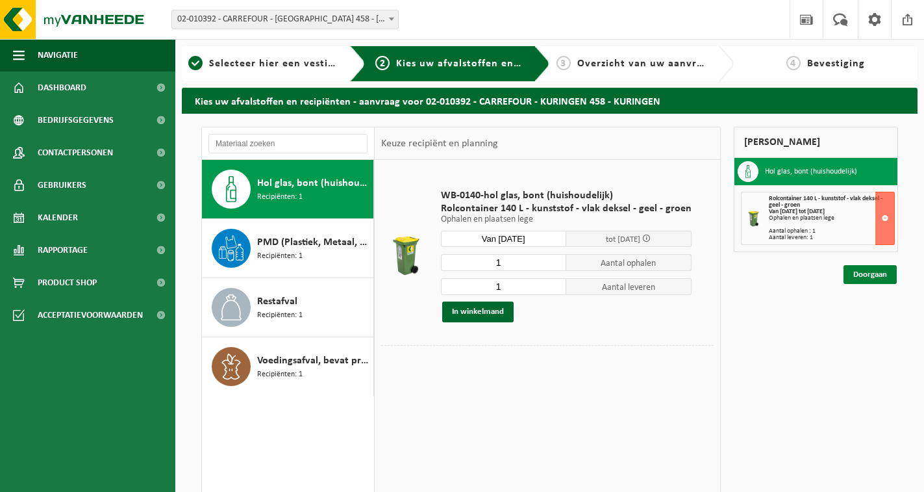
click at [875, 275] on link "Doorgaan" at bounding box center [870, 274] width 53 height 19
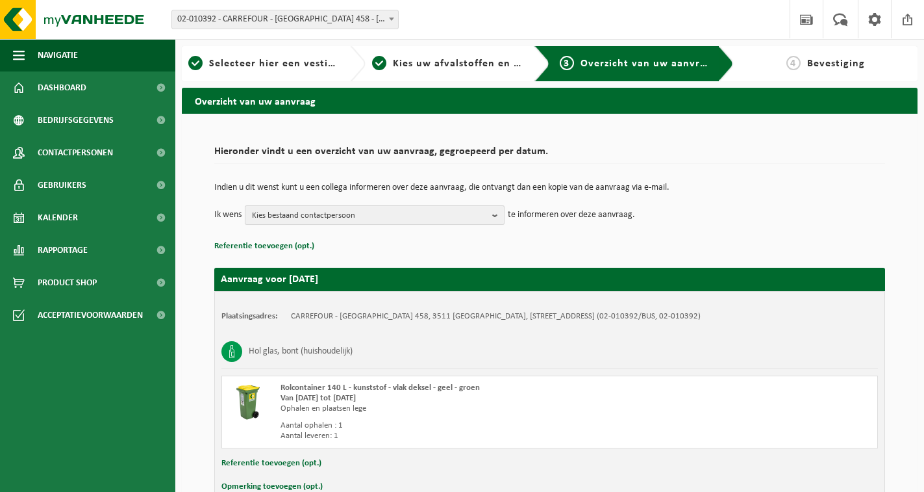
click at [399, 215] on span "Kies bestaand contactpersoon" at bounding box center [369, 215] width 235 height 19
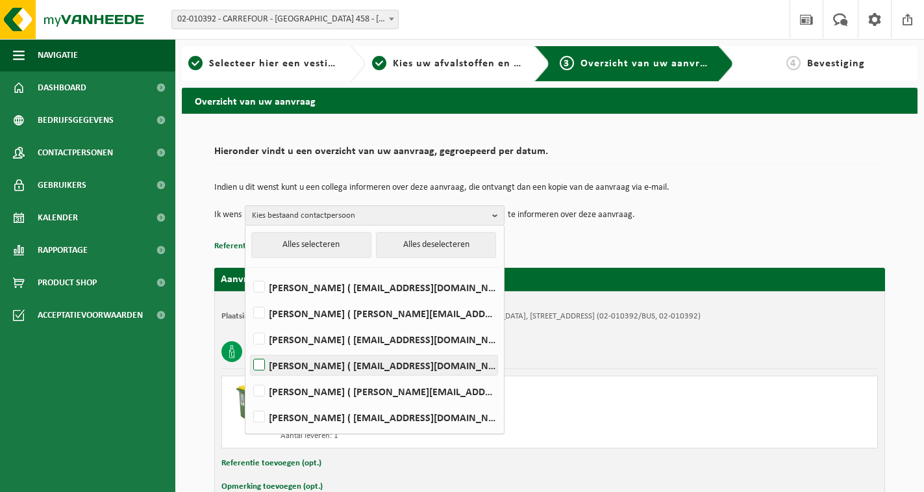
click at [258, 368] on label "[PERSON_NAME] ( [EMAIL_ADDRESS][DOMAIN_NAME] )" at bounding box center [374, 364] width 247 height 19
click at [249, 349] on input "[PERSON_NAME] ( [EMAIL_ADDRESS][DOMAIN_NAME] )" at bounding box center [248, 348] width 1 height 1
checkbox input "true"
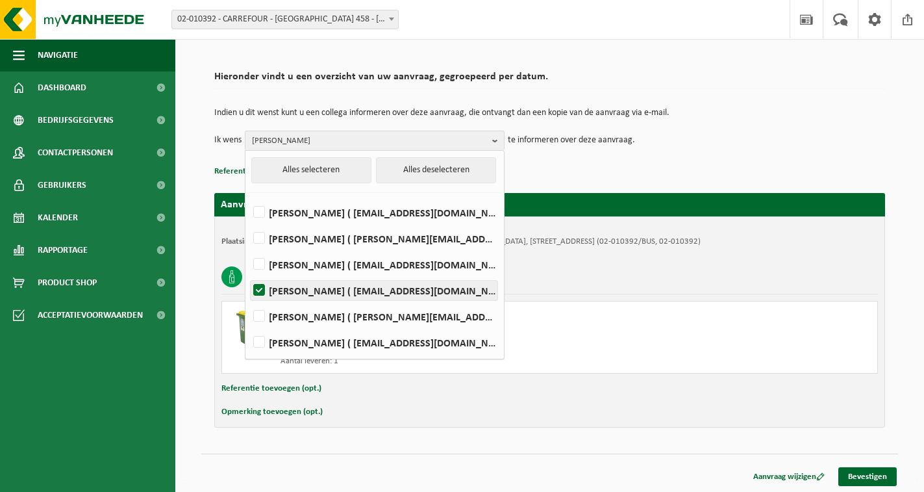
scroll to position [76, 0]
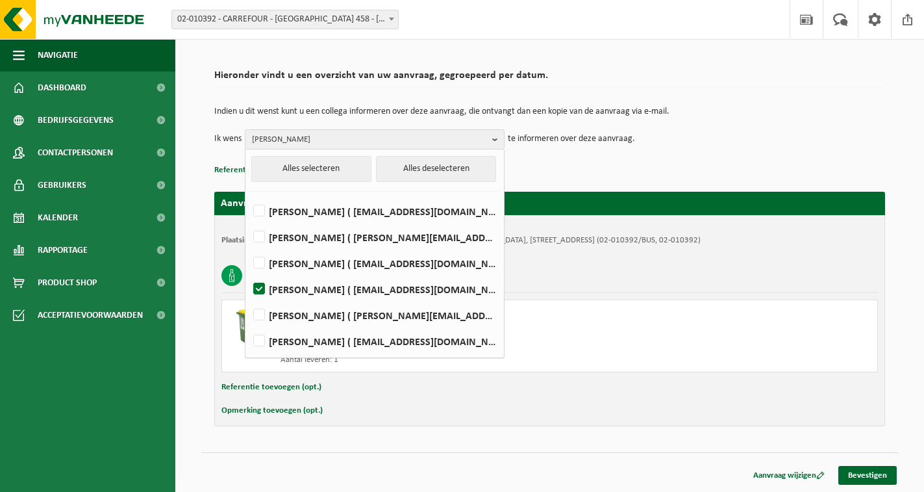
click at [679, 154] on div "Indien u dit wenst kunt u een collega informeren over deze aanvraag, die ontvan…" at bounding box center [549, 128] width 671 height 68
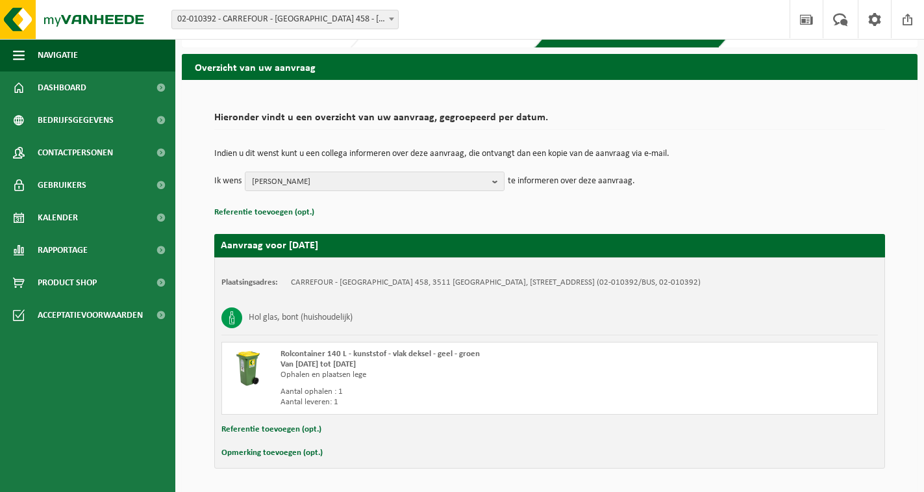
scroll to position [11, 0]
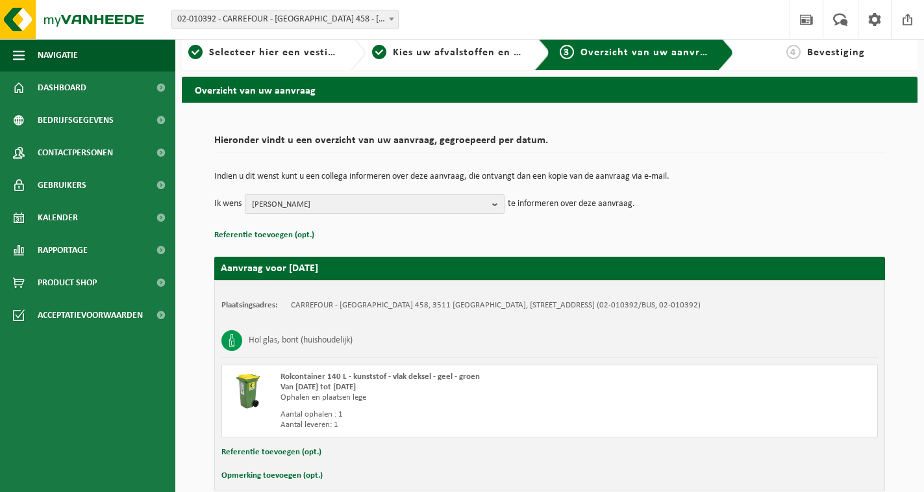
click at [463, 203] on span "[PERSON_NAME]" at bounding box center [369, 204] width 235 height 19
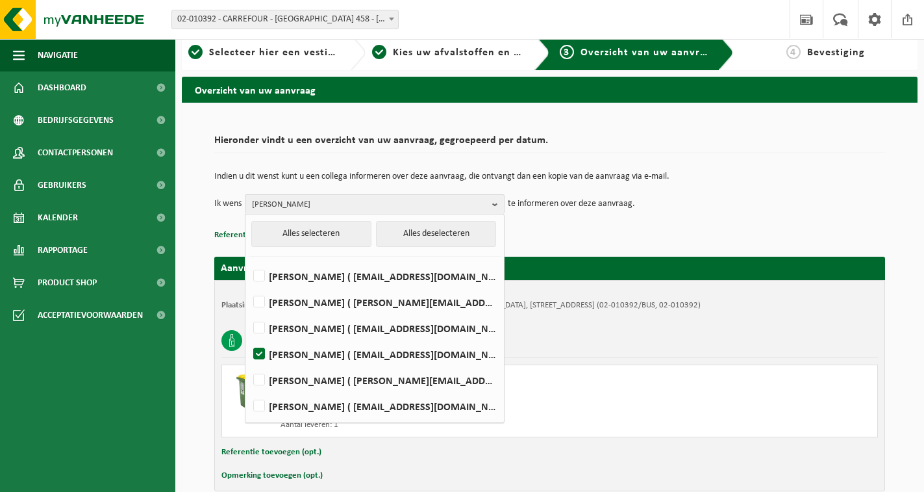
click at [642, 235] on p "Referentie toevoegen (opt.)" at bounding box center [549, 235] width 671 height 17
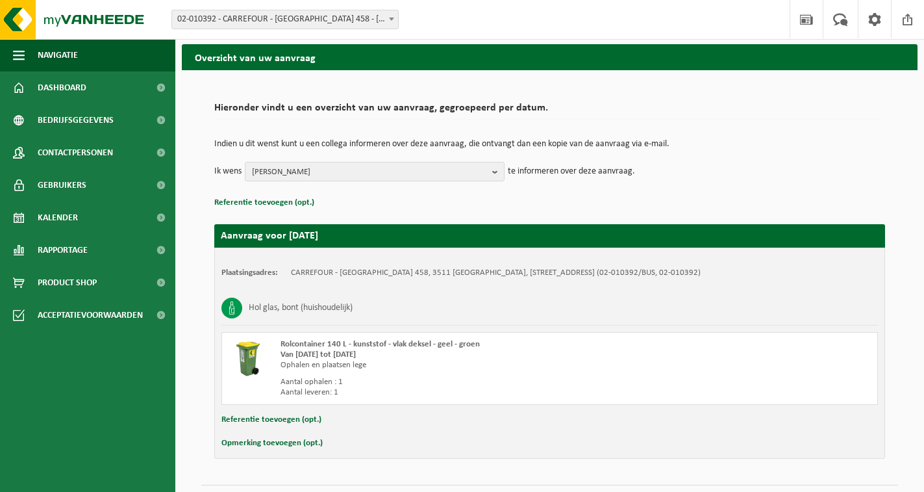
scroll to position [76, 0]
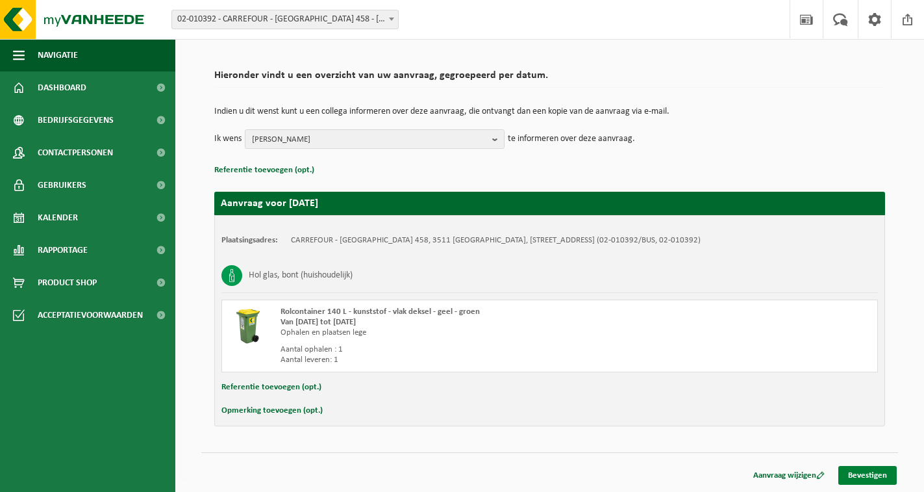
click at [863, 473] on link "Bevestigen" at bounding box center [867, 475] width 58 height 19
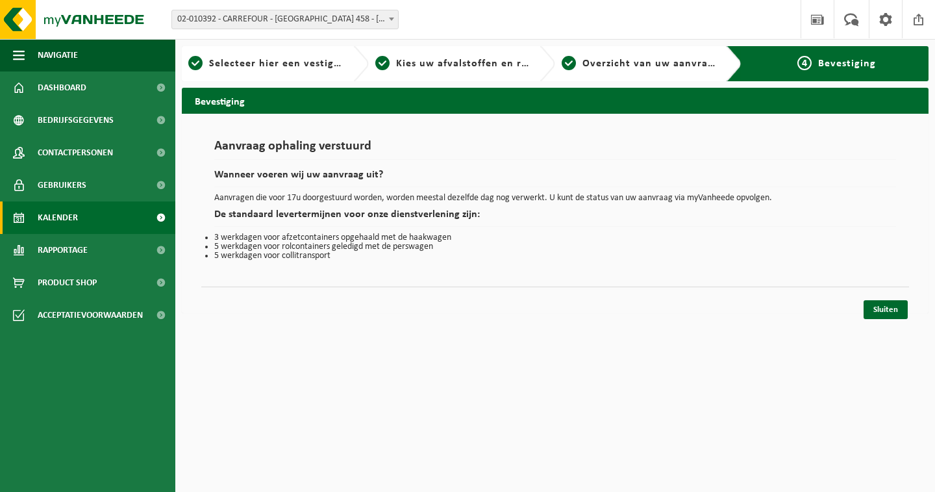
click at [90, 210] on link "Kalender" at bounding box center [87, 217] width 175 height 32
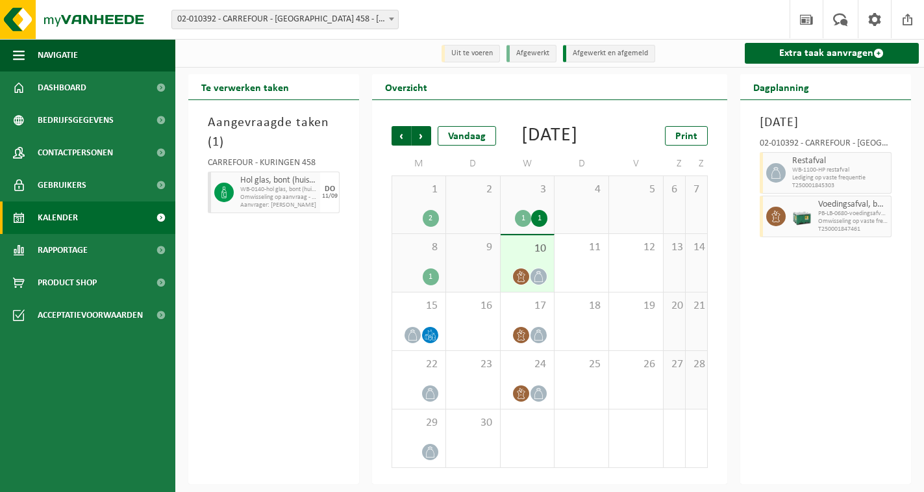
scroll to position [9, 0]
click at [421, 126] on span "Volgende" at bounding box center [421, 135] width 19 height 19
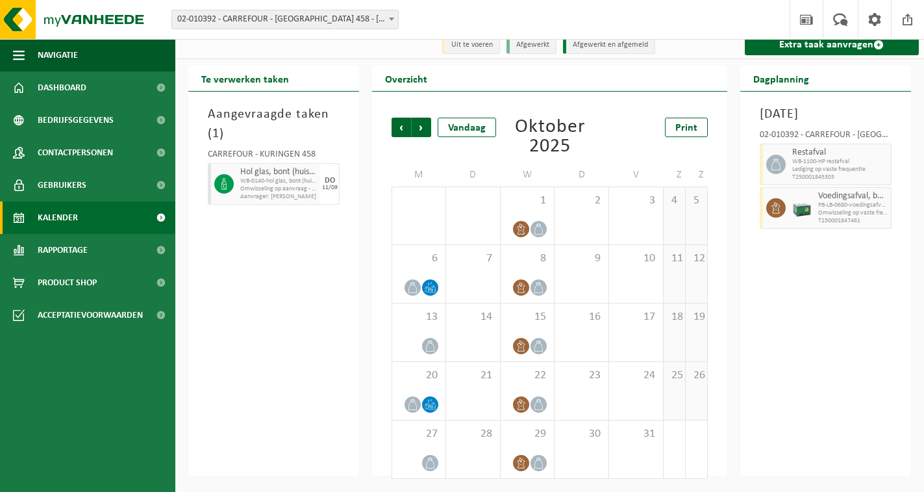
click at [421, 122] on span "Volgende" at bounding box center [421, 127] width 19 height 19
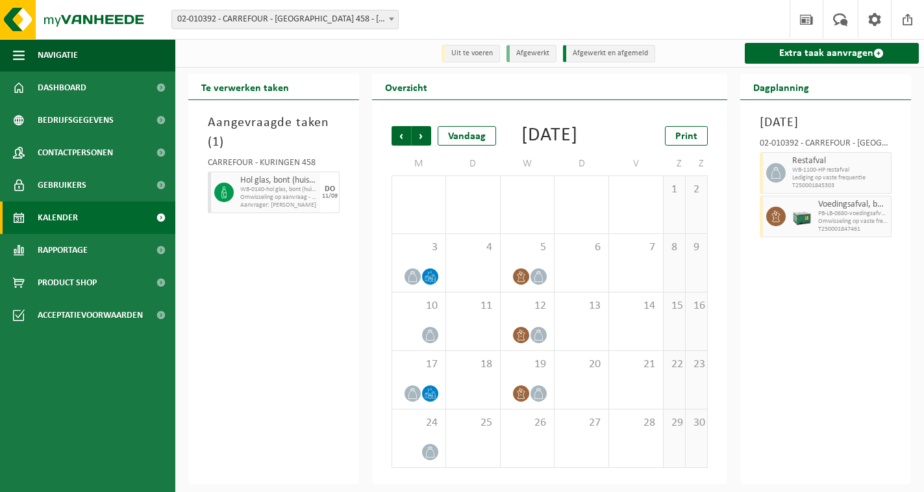
click at [421, 126] on span "Volgende" at bounding box center [421, 135] width 19 height 19
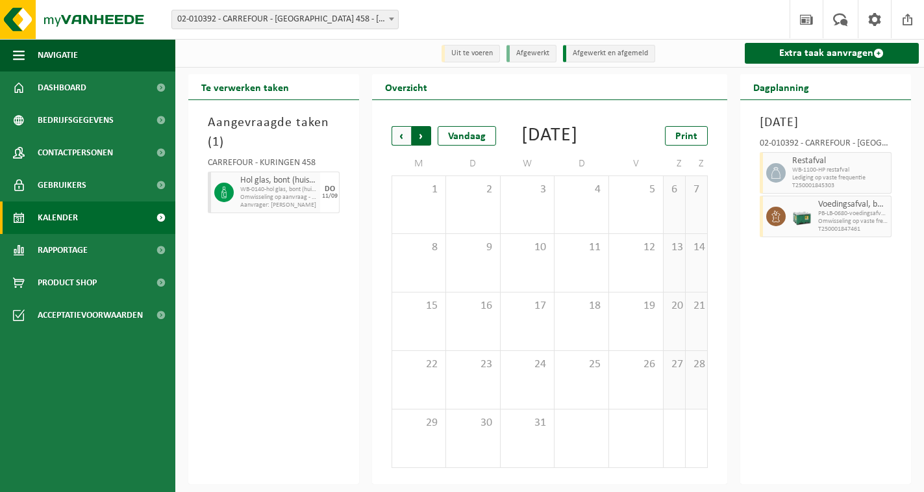
click at [403, 126] on span "Vorige" at bounding box center [401, 135] width 19 height 19
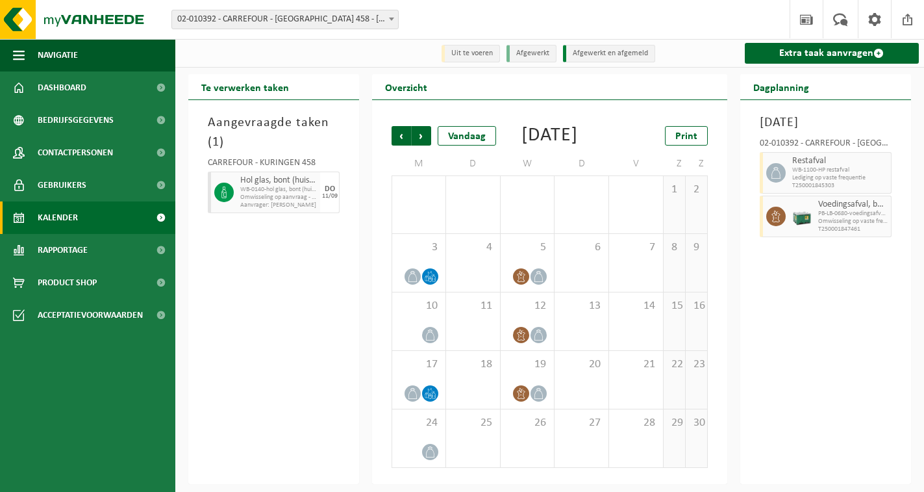
click at [403, 126] on span "Vorige" at bounding box center [401, 135] width 19 height 19
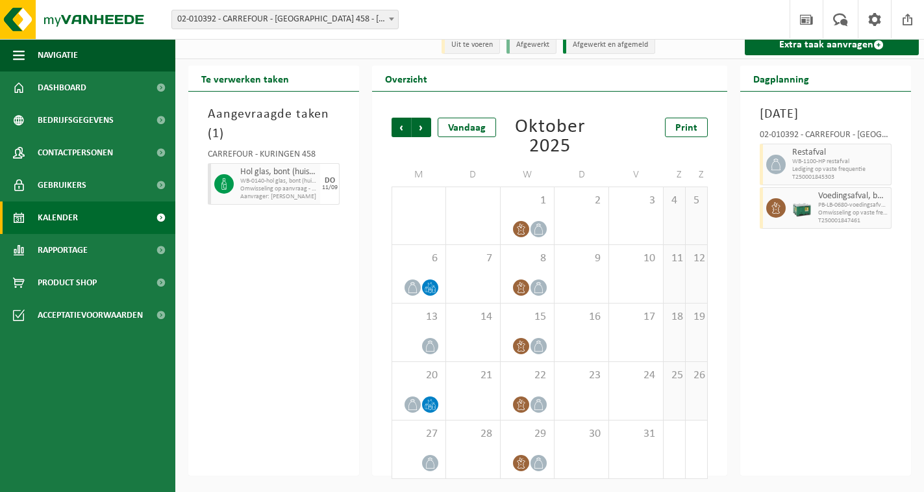
click at [403, 126] on span "Vorige" at bounding box center [401, 127] width 19 height 19
